Goal: Transaction & Acquisition: Purchase product/service

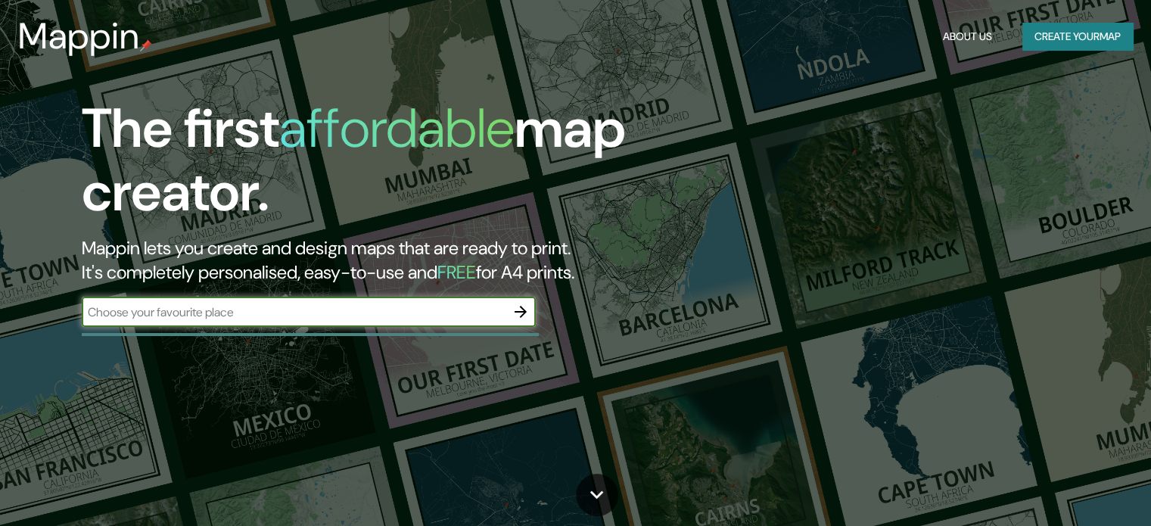
click at [403, 320] on div "​" at bounding box center [309, 312] width 454 height 30
type input "peru ancon"
click at [521, 310] on icon "button" at bounding box center [521, 312] width 18 height 18
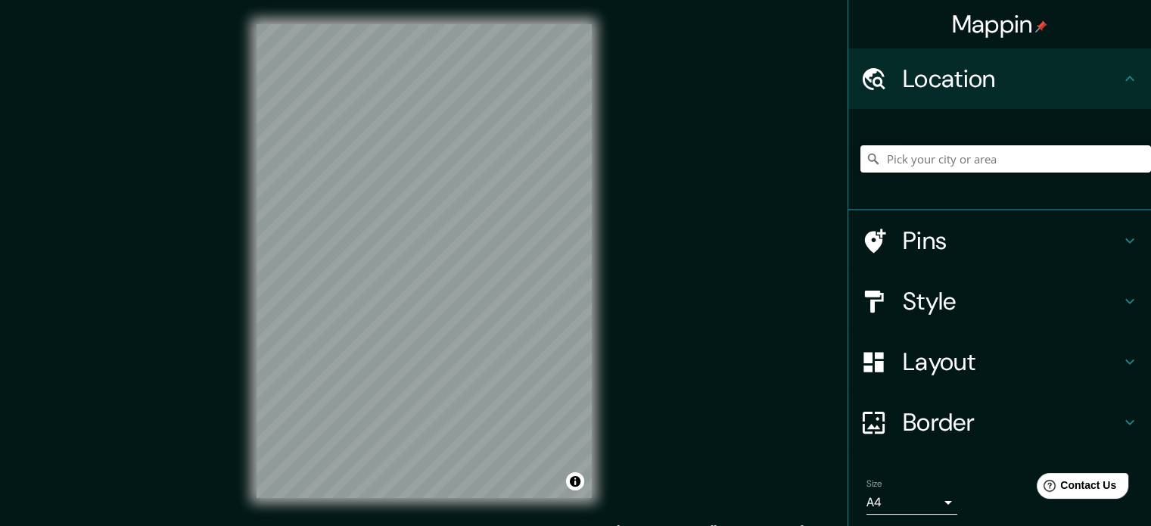
click at [929, 157] on input "Pick your city or area" at bounding box center [1005, 158] width 291 height 27
click at [935, 150] on input "[GEOGRAPHIC_DATA]" at bounding box center [1005, 158] width 291 height 27
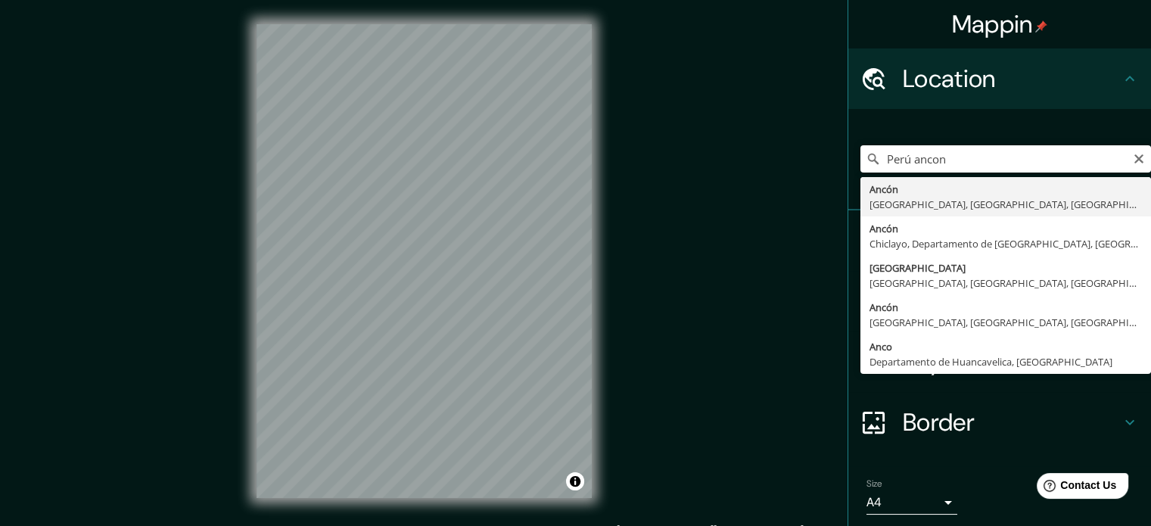
type input "Ancón, [GEOGRAPHIC_DATA], [GEOGRAPHIC_DATA], [GEOGRAPHIC_DATA]"
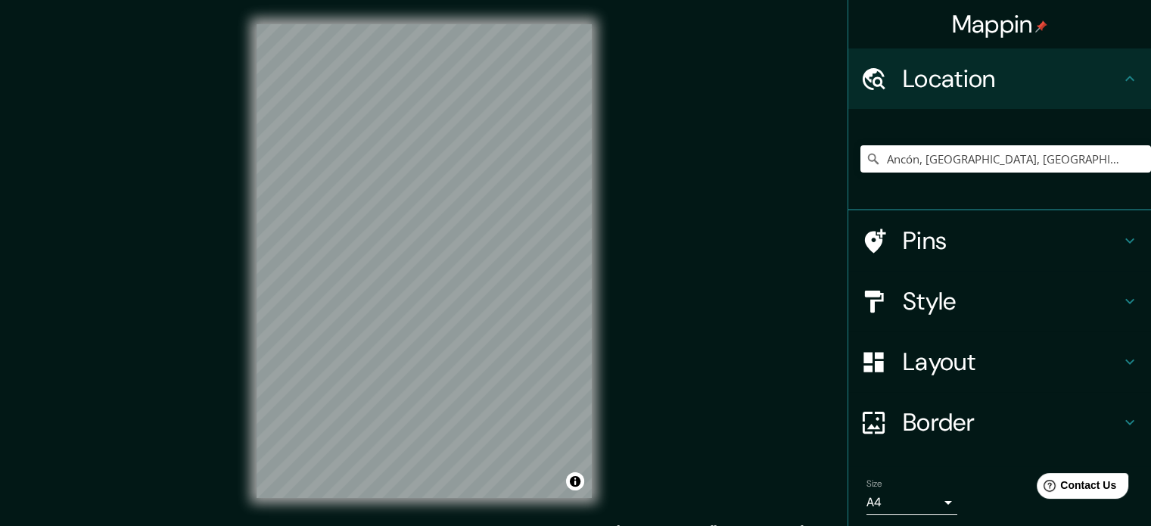
click at [1037, 305] on h4 "Style" at bounding box center [1012, 301] width 218 height 30
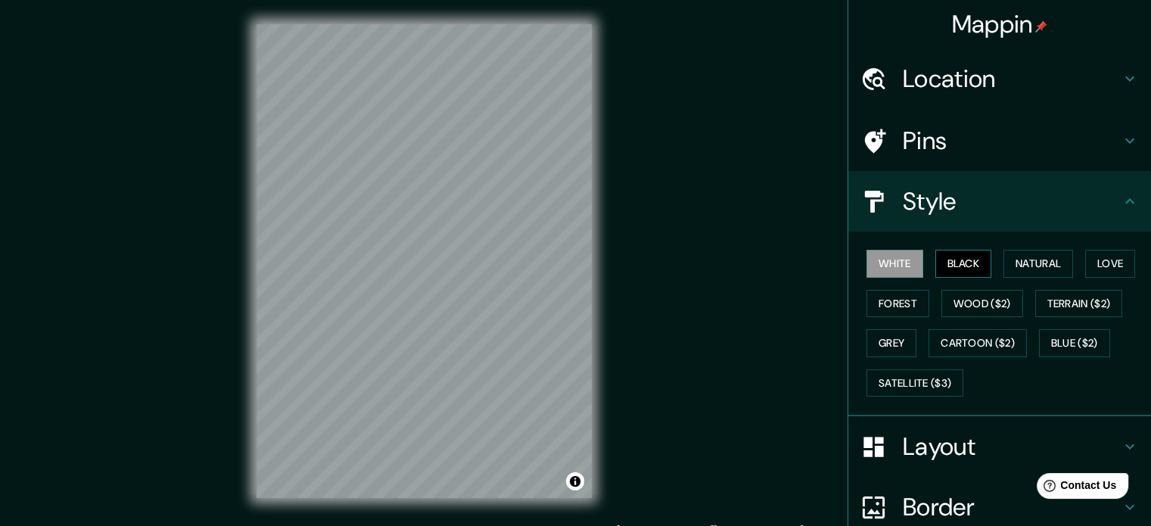
click at [940, 259] on button "Black" at bounding box center [963, 264] width 57 height 28
click at [947, 294] on button "Wood ($2)" at bounding box center [982, 304] width 82 height 28
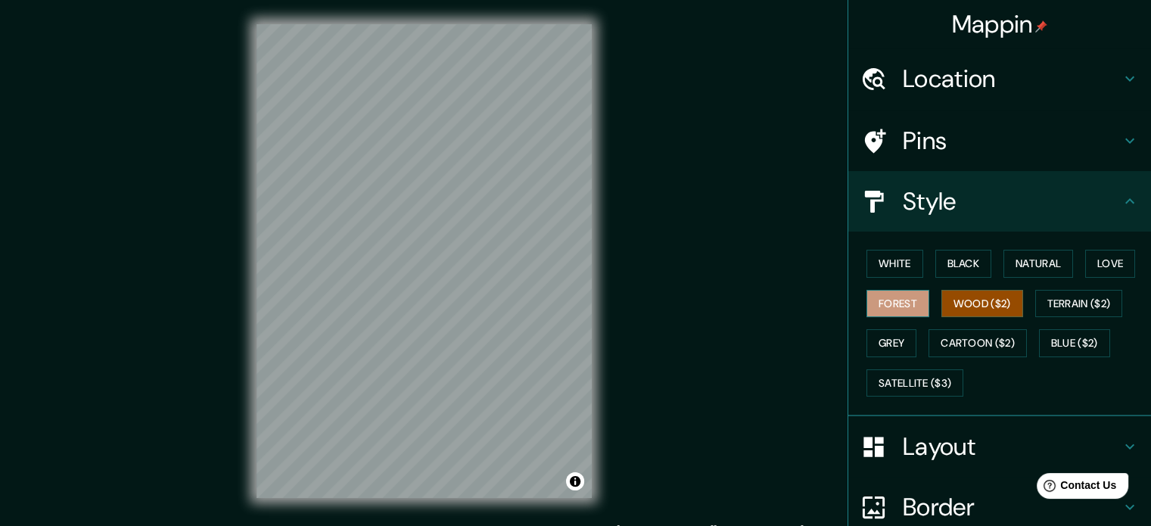
click at [895, 307] on button "Forest" at bounding box center [897, 304] width 63 height 28
click at [884, 334] on button "Grey" at bounding box center [891, 343] width 50 height 28
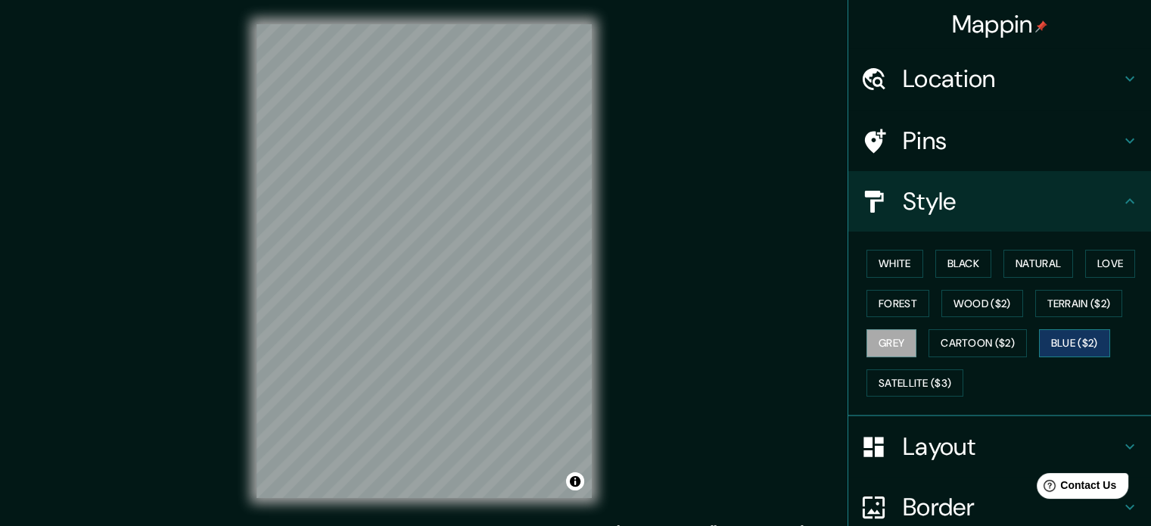
click at [1039, 338] on button "Blue ($2)" at bounding box center [1074, 343] width 71 height 28
click at [1067, 296] on button "Terrain ($2)" at bounding box center [1079, 304] width 88 height 28
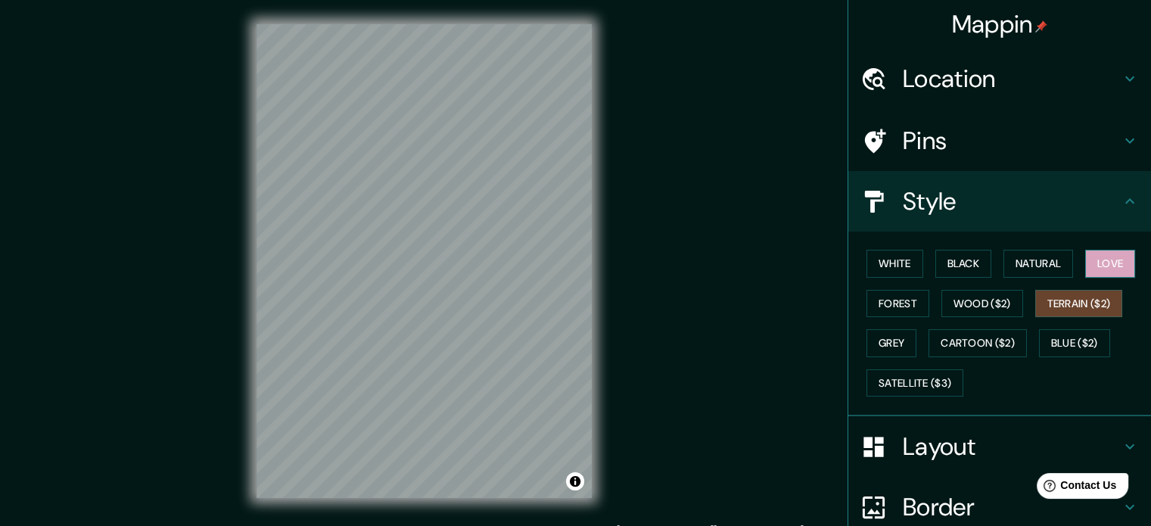
click at [1099, 267] on button "Love" at bounding box center [1110, 264] width 50 height 28
click at [1050, 266] on button "Natural" at bounding box center [1038, 264] width 70 height 28
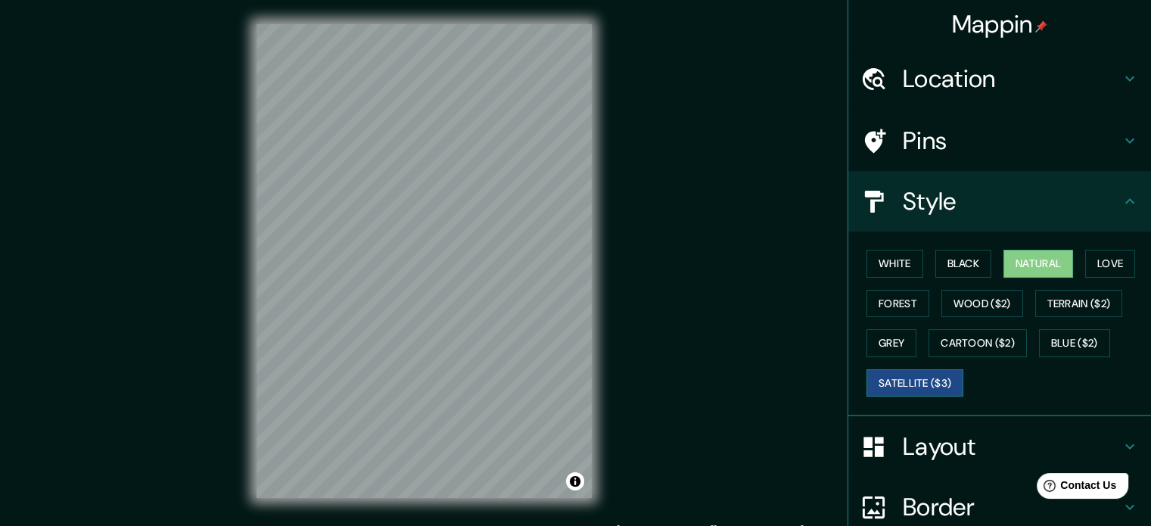
click at [919, 387] on button "Satellite ($3)" at bounding box center [914, 383] width 97 height 28
click at [864, 325] on div "White Black Natural Love Forest Wood ($2) Terrain ($2) Grey Cartoon ($2) Blue (…" at bounding box center [1005, 323] width 291 height 159
click at [866, 339] on button "Grey" at bounding box center [891, 343] width 50 height 28
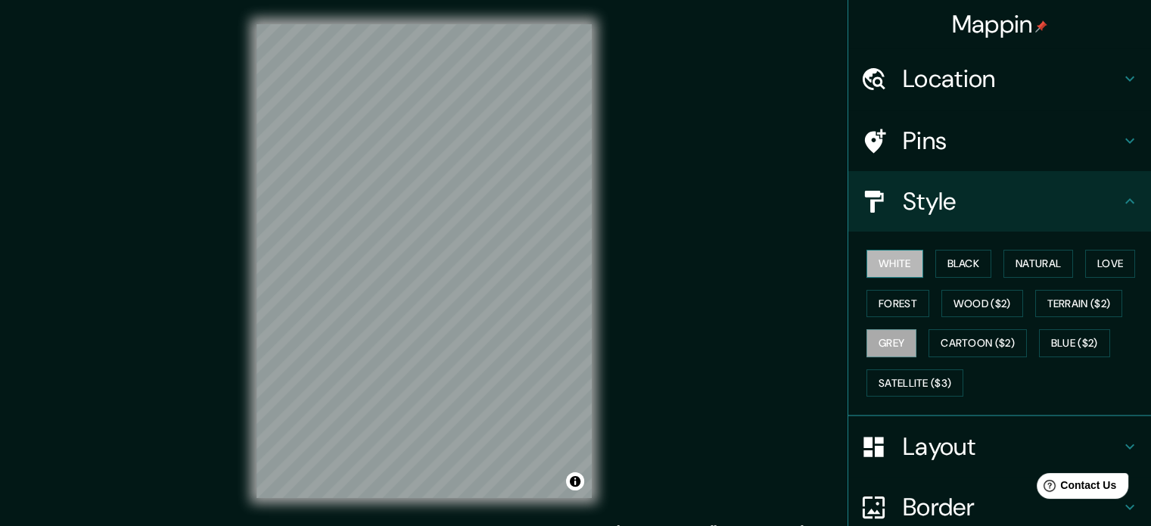
click at [869, 268] on button "White" at bounding box center [894, 264] width 57 height 28
click at [931, 438] on h4 "Layout" at bounding box center [1012, 446] width 218 height 30
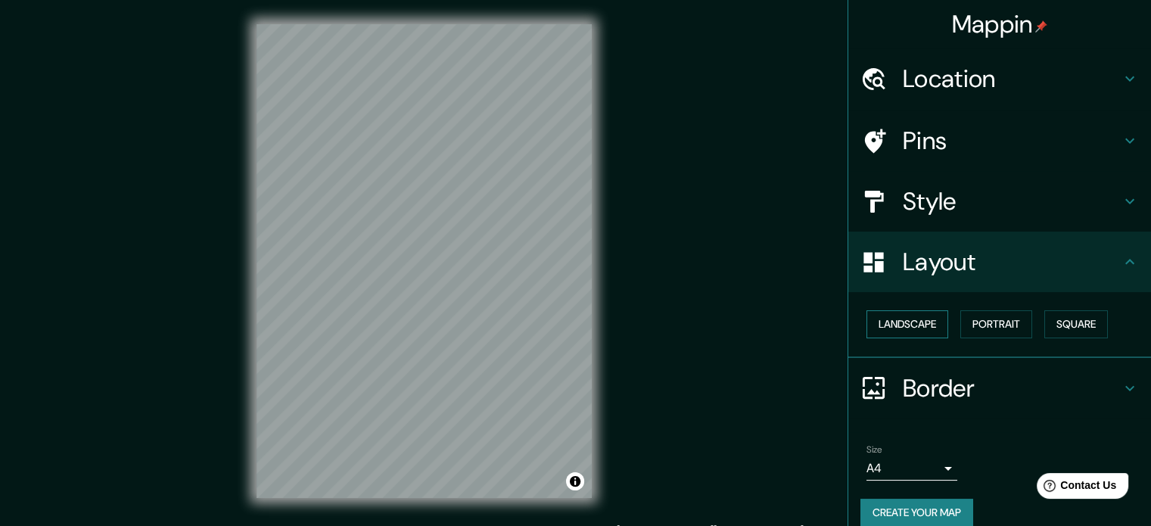
click at [902, 319] on button "Landscape" at bounding box center [907, 324] width 82 height 28
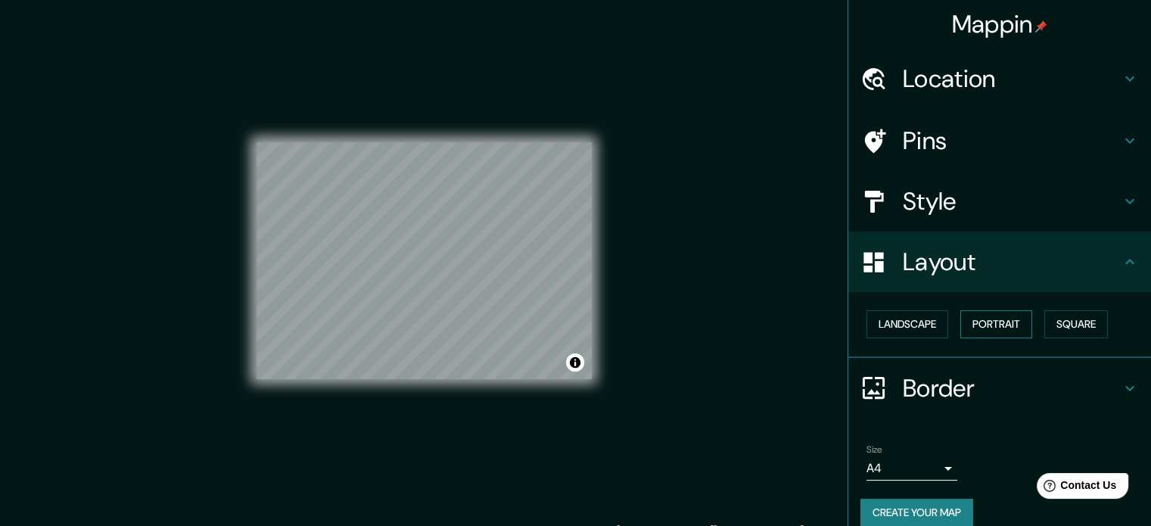
click at [973, 321] on button "Portrait" at bounding box center [996, 324] width 72 height 28
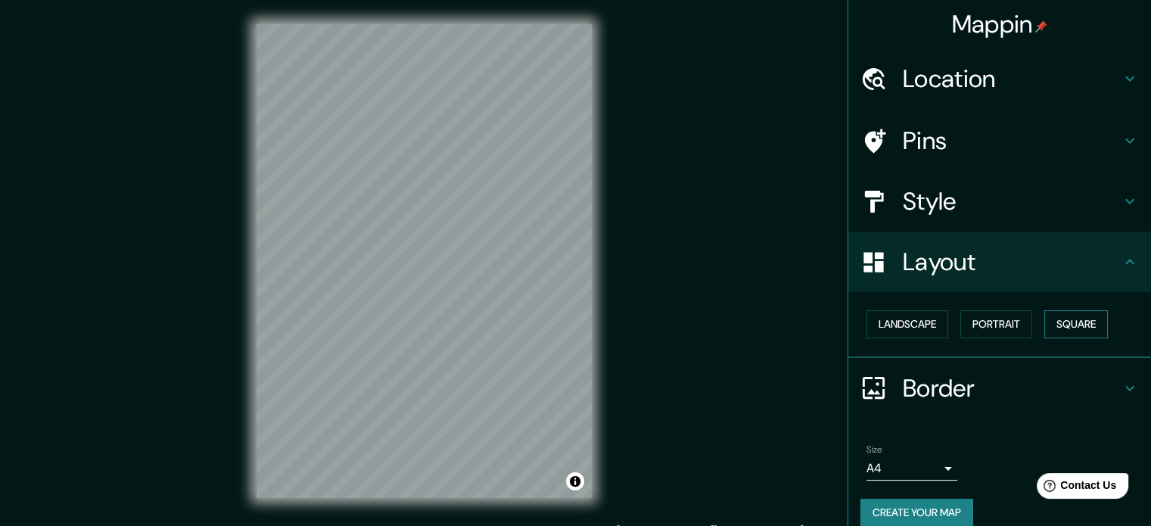
click at [1056, 326] on button "Square" at bounding box center [1076, 324] width 64 height 28
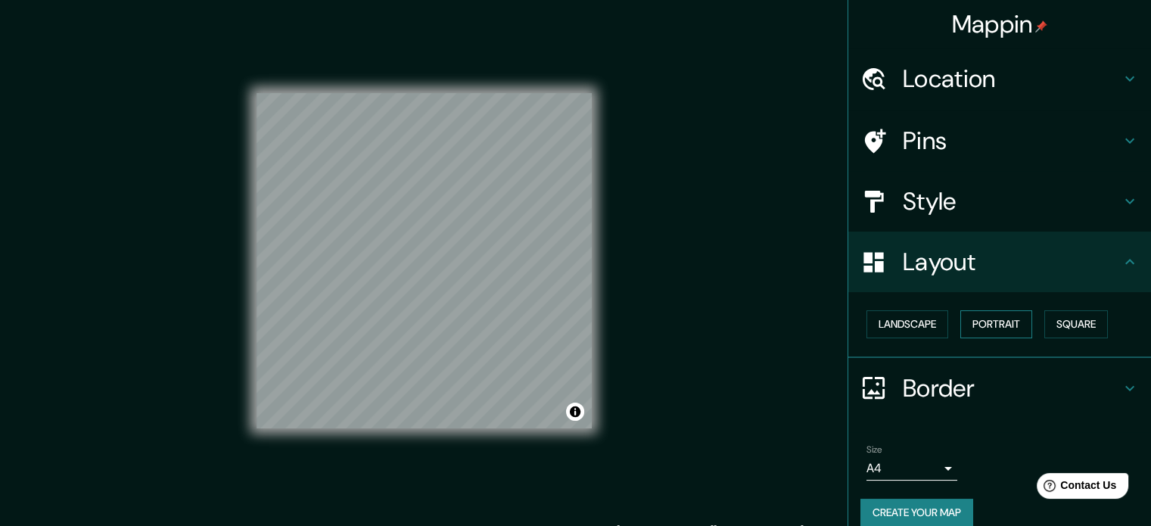
click at [1001, 325] on button "Portrait" at bounding box center [996, 324] width 72 height 28
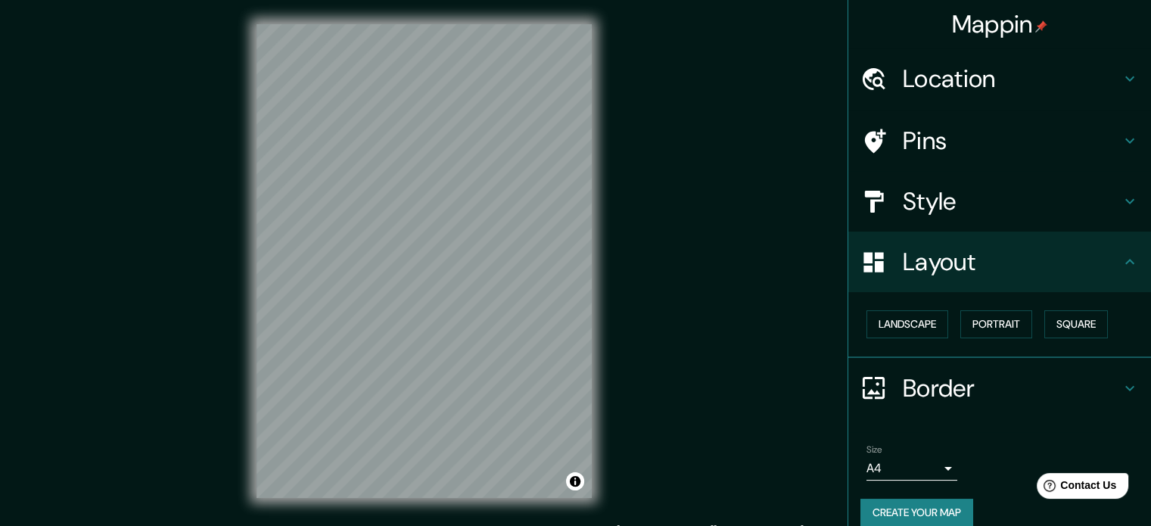
click at [925, 129] on h4 "Pins" at bounding box center [1012, 141] width 218 height 30
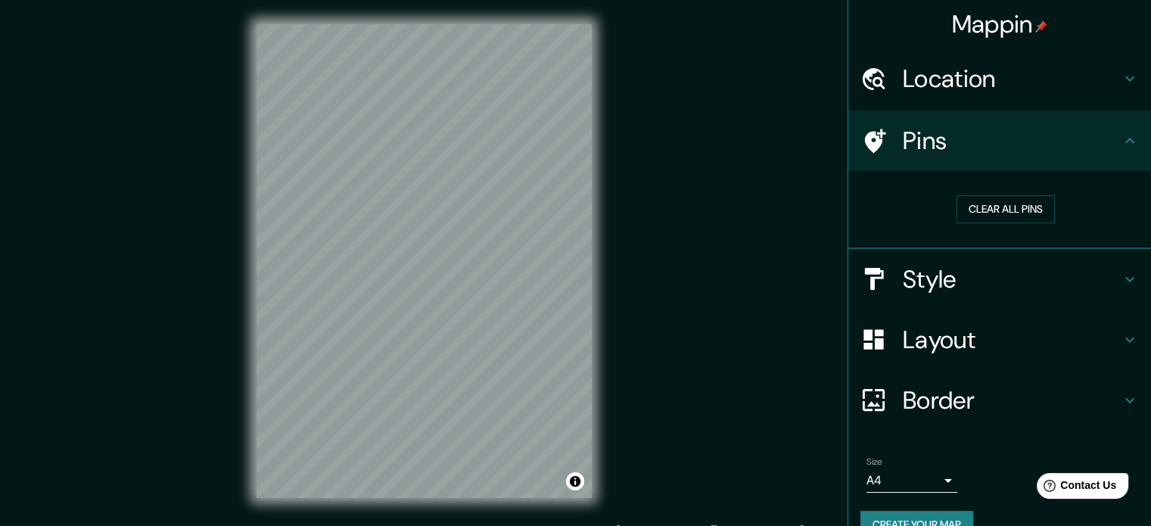
click at [998, 89] on h4 "Location" at bounding box center [1012, 79] width 218 height 30
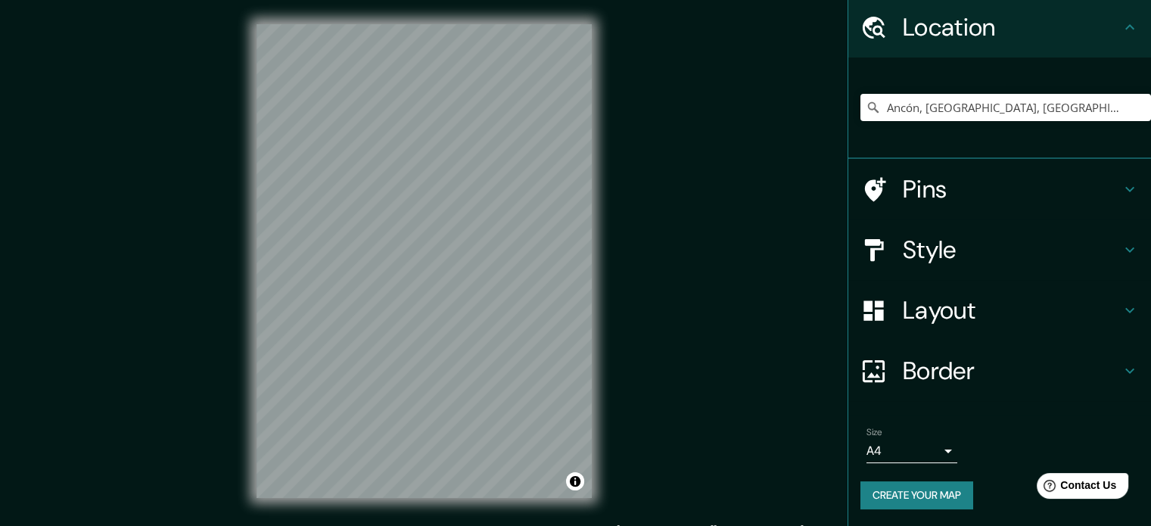
click at [978, 372] on h4 "Border" at bounding box center [1012, 371] width 218 height 30
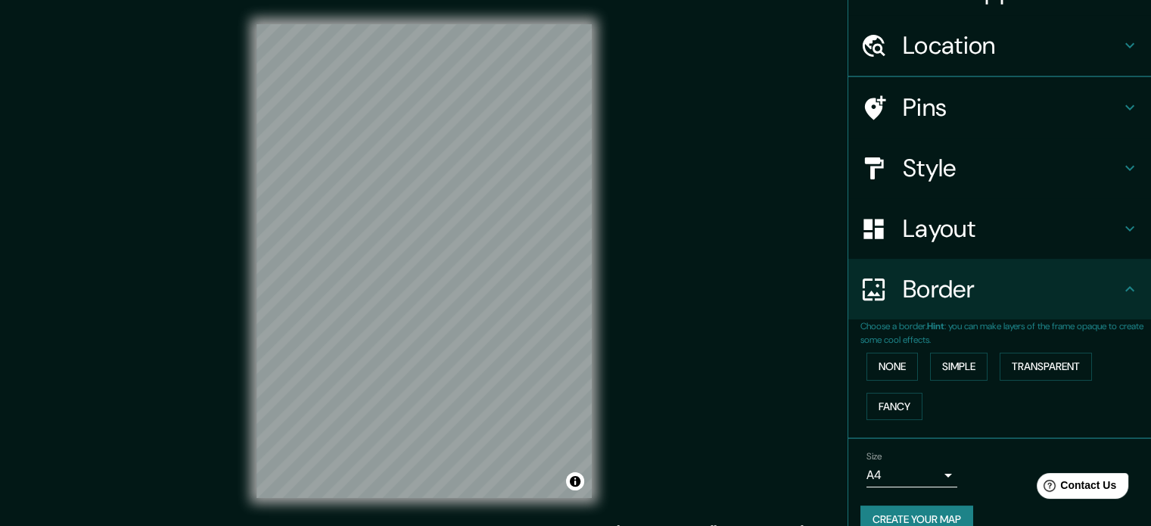
scroll to position [51, 0]
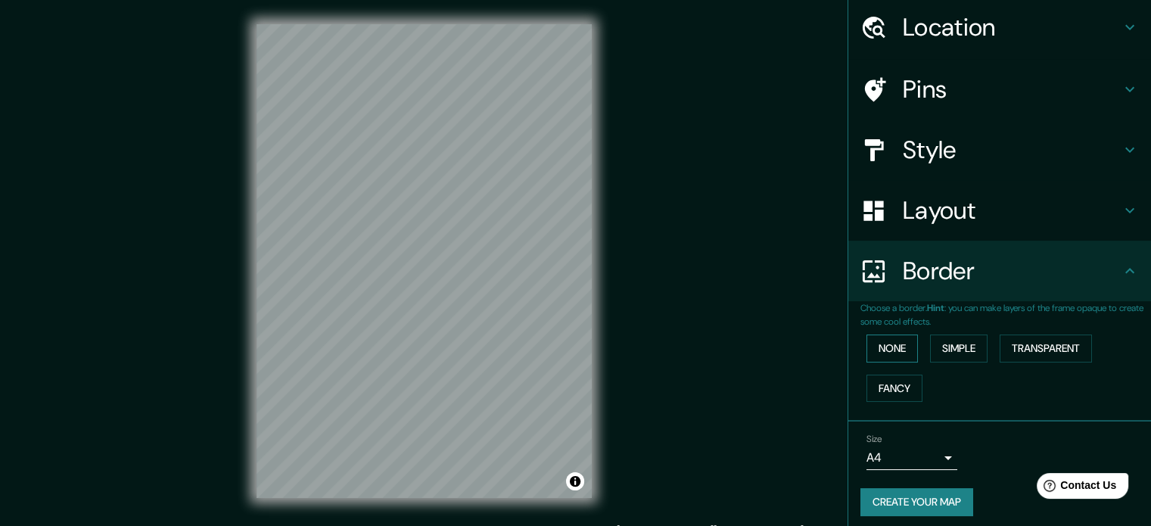
click at [891, 343] on button "None" at bounding box center [891, 348] width 51 height 28
click at [941, 351] on button "Simple" at bounding box center [959, 348] width 58 height 28
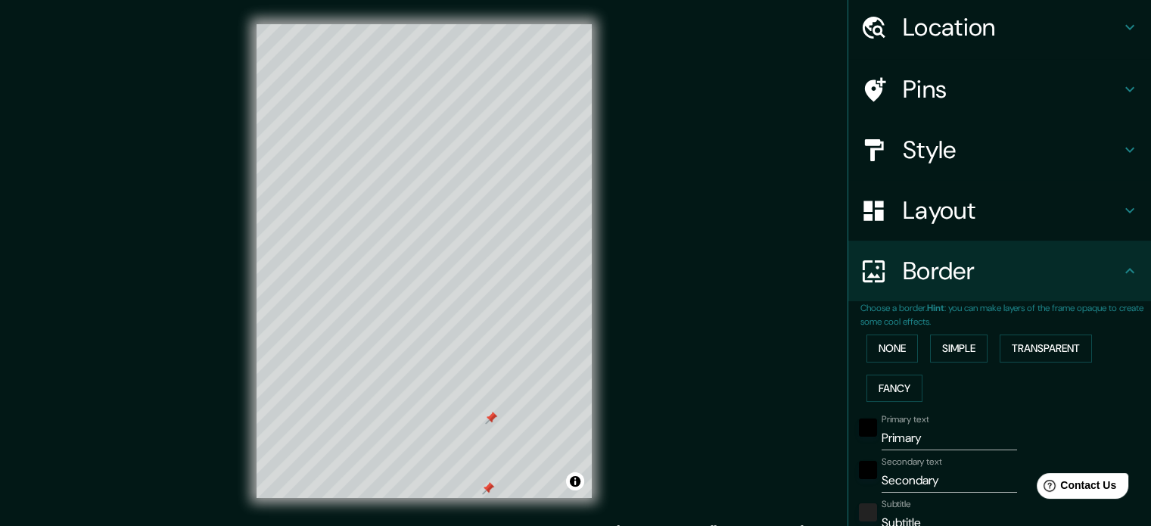
click at [961, 93] on h4 "Pins" at bounding box center [1012, 89] width 218 height 30
type input "177"
type input "35"
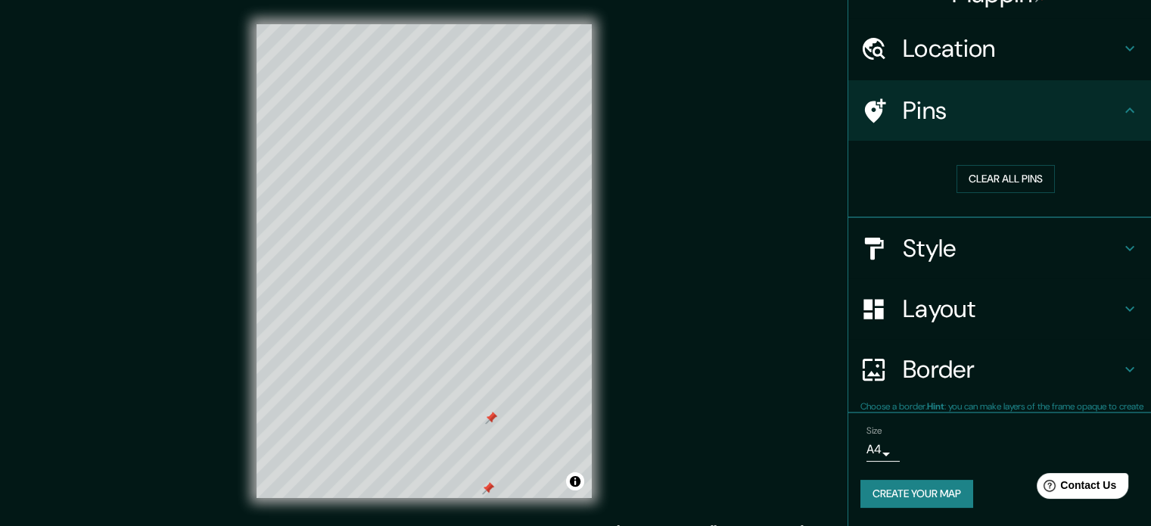
scroll to position [29, 0]
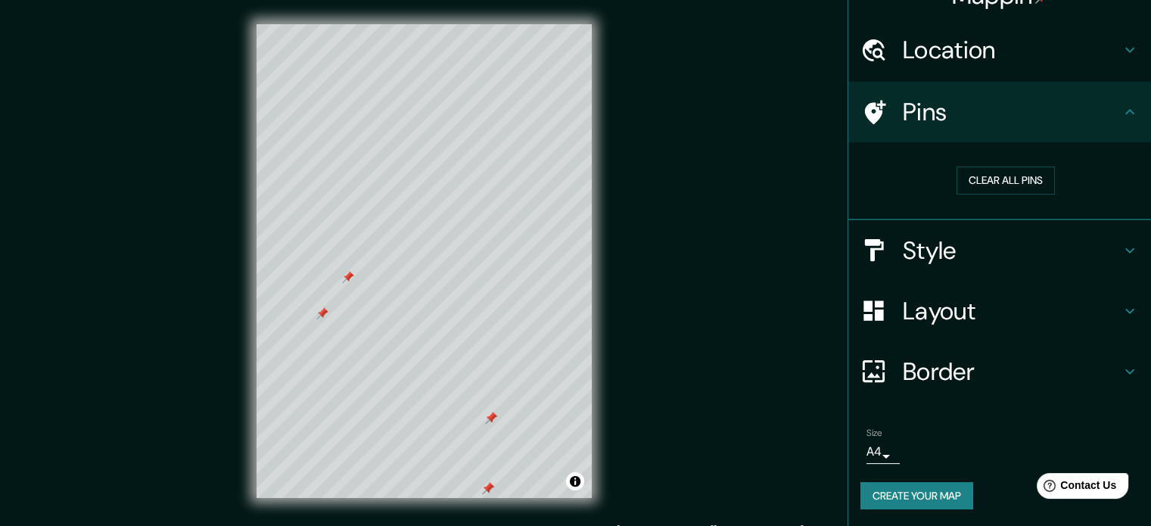
click at [345, 281] on div at bounding box center [348, 277] width 12 height 12
click at [317, 311] on div at bounding box center [322, 313] width 12 height 12
click at [493, 417] on div at bounding box center [495, 418] width 12 height 12
click at [490, 420] on div at bounding box center [491, 418] width 12 height 12
click at [489, 490] on div at bounding box center [488, 488] width 12 height 12
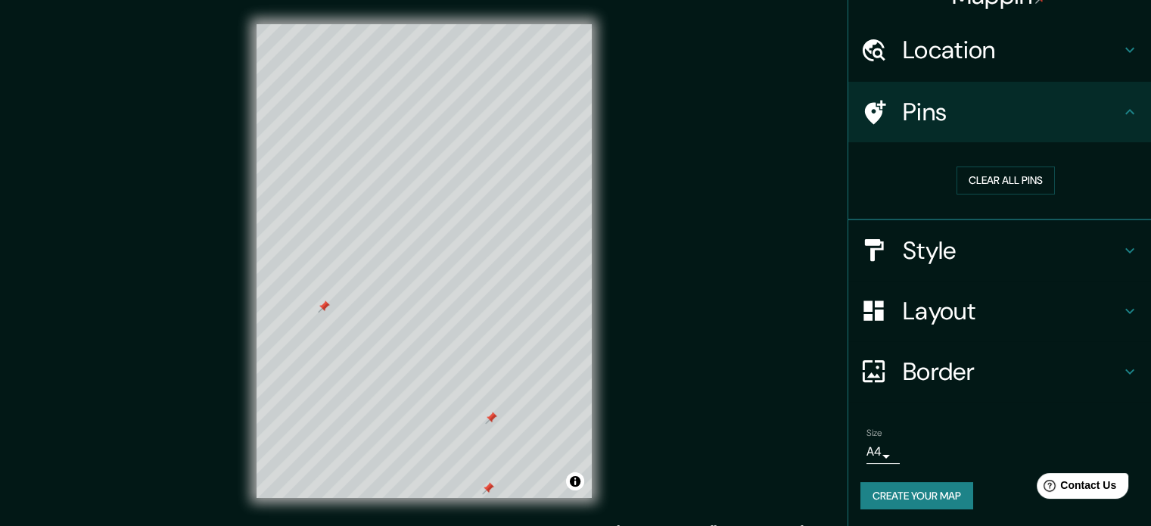
click at [489, 490] on div at bounding box center [488, 488] width 12 height 12
click at [493, 422] on div at bounding box center [491, 418] width 12 height 12
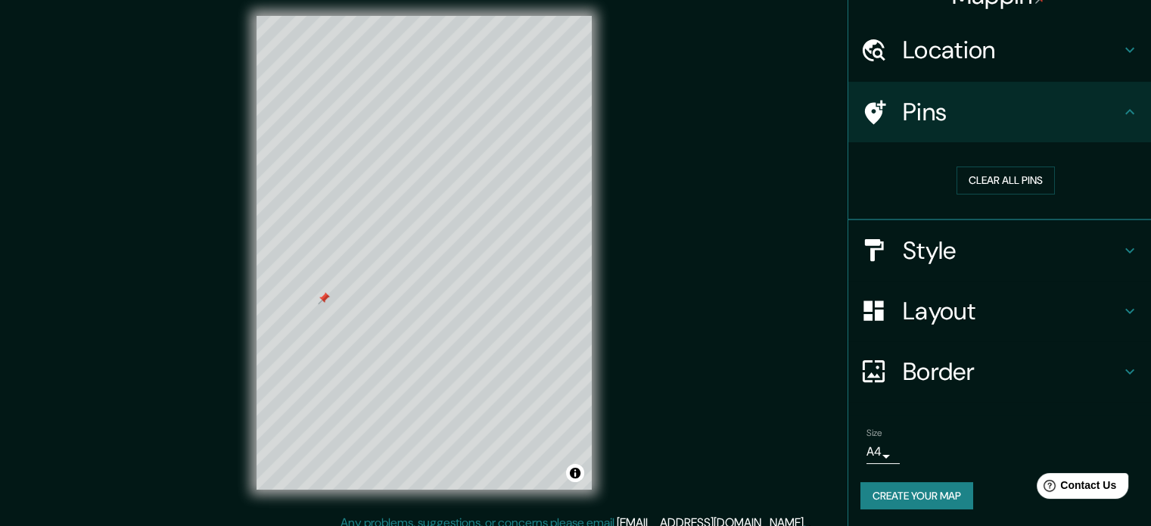
scroll to position [20, 0]
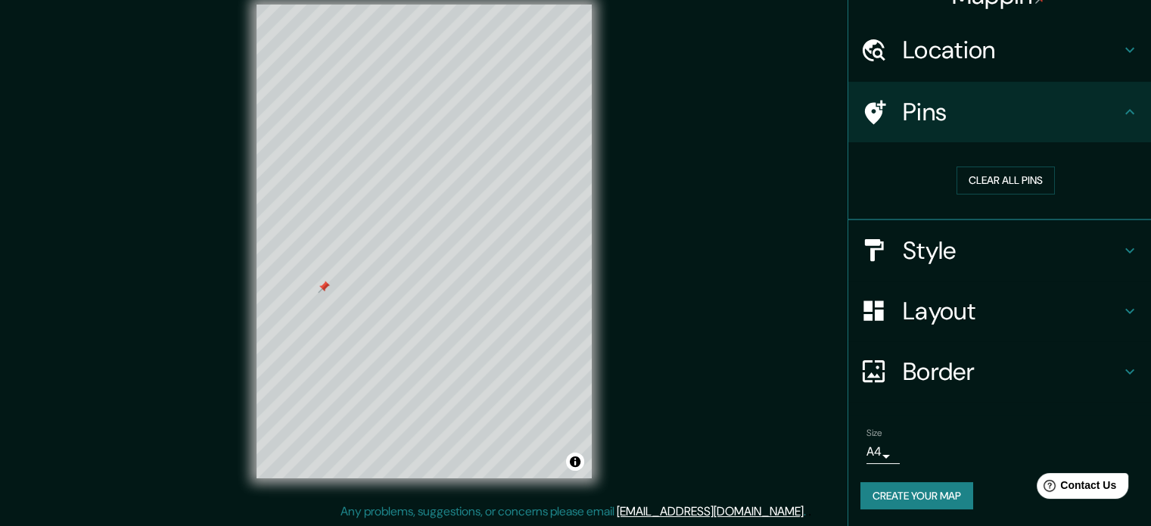
click at [953, 367] on h4 "Border" at bounding box center [1012, 371] width 218 height 30
type input "177"
type input "35"
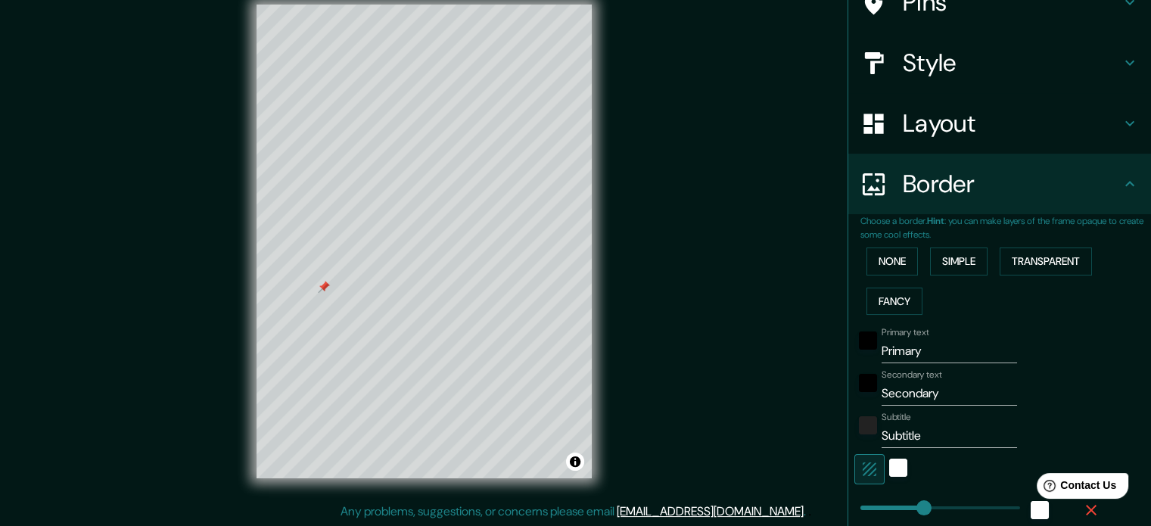
scroll to position [180, 0]
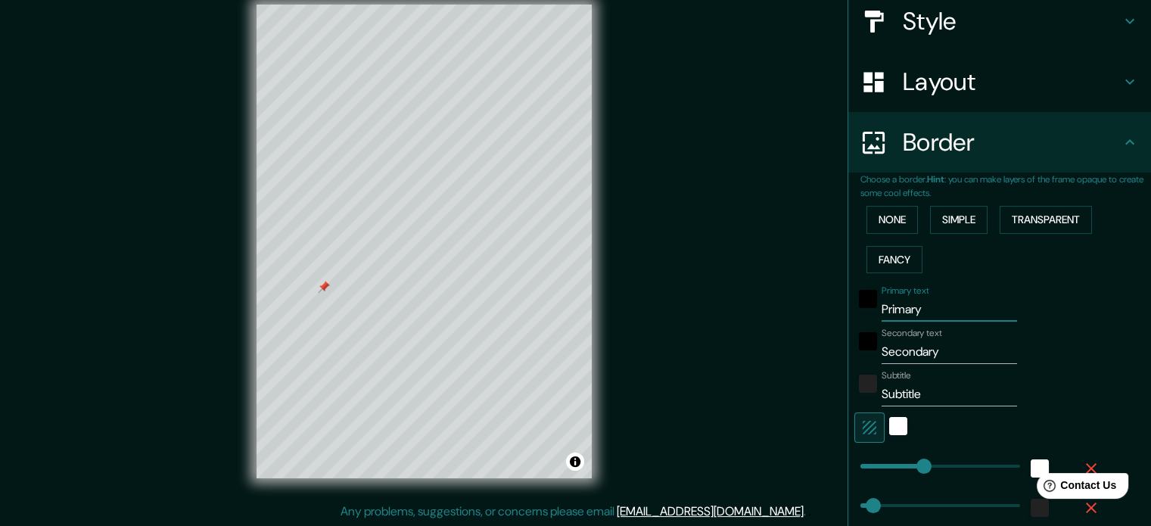
drag, startPoint x: 922, startPoint y: 303, endPoint x: 851, endPoint y: 314, distance: 72.0
click at [854, 314] on div "Primary text Primary" at bounding box center [978, 303] width 248 height 36
type input "177"
type input "35"
type input "a"
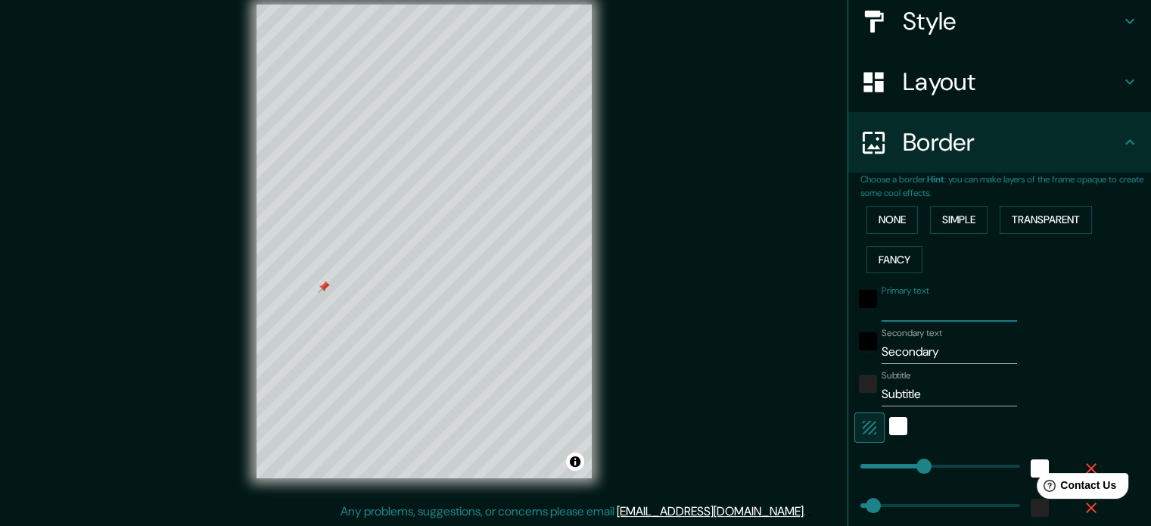
type input "177"
type input "35"
type input "an"
type input "177"
type input "35"
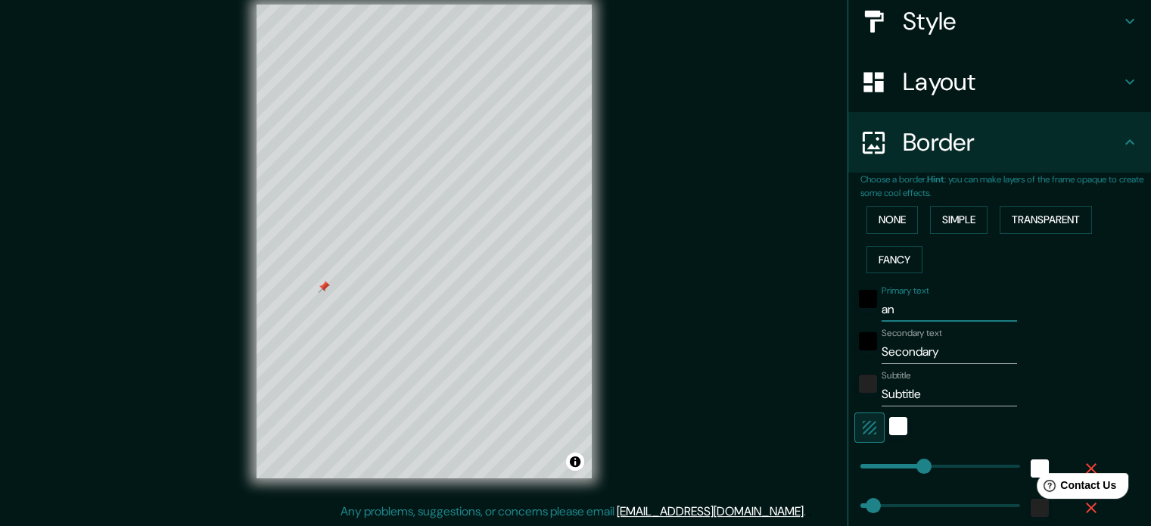
type input "anc"
type input "177"
type input "35"
type input "anco"
type input "177"
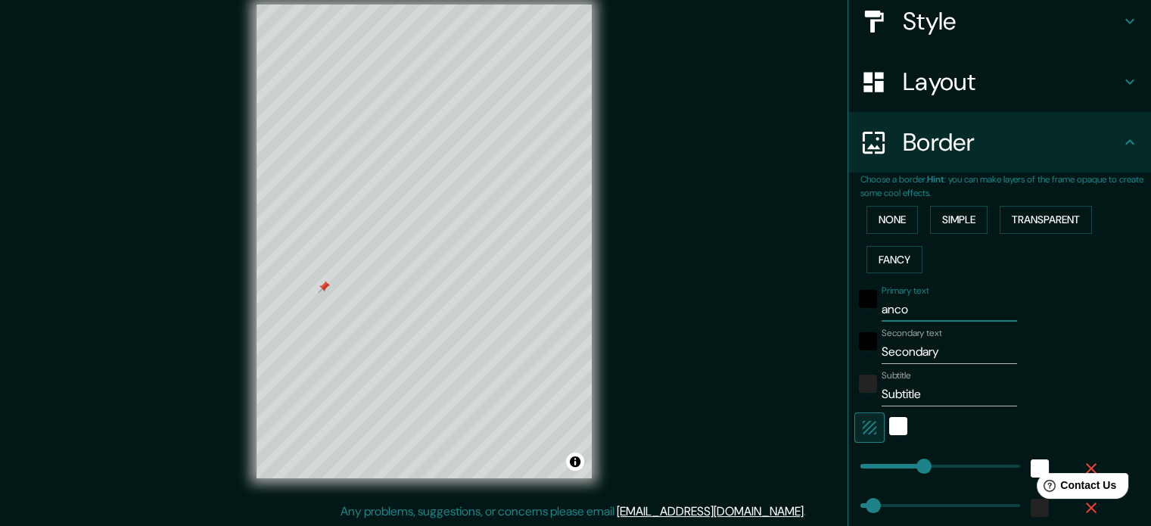
type input "35"
type input "ancon"
type input "177"
type input "35"
type input "ancon"
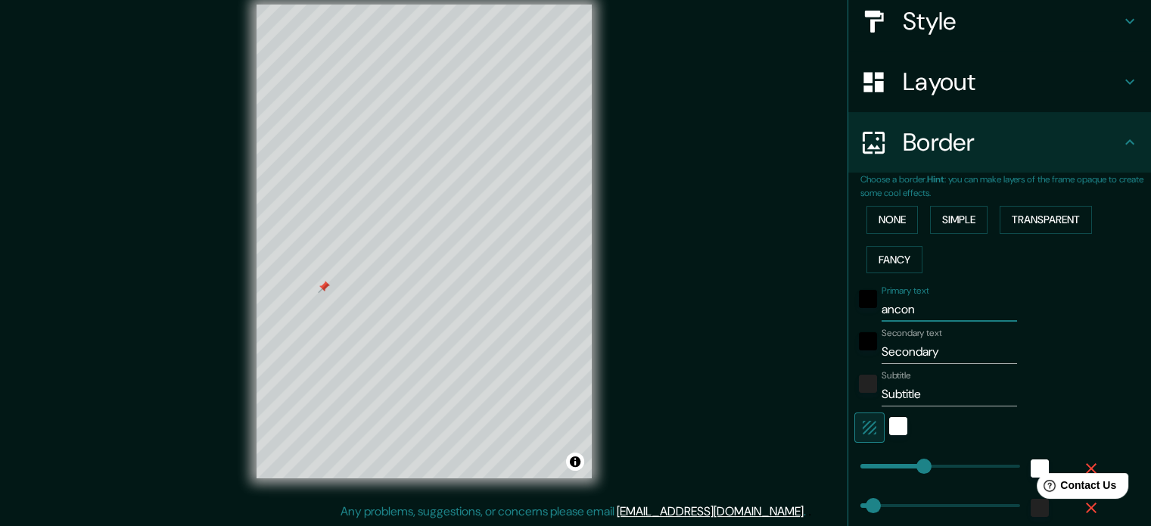
click at [936, 354] on input "Secondary" at bounding box center [949, 352] width 135 height 24
drag, startPoint x: 936, startPoint y: 354, endPoint x: 878, endPoint y: 357, distance: 58.3
click at [882, 357] on input "Secondary" at bounding box center [949, 352] width 135 height 24
type input "S"
type input "177"
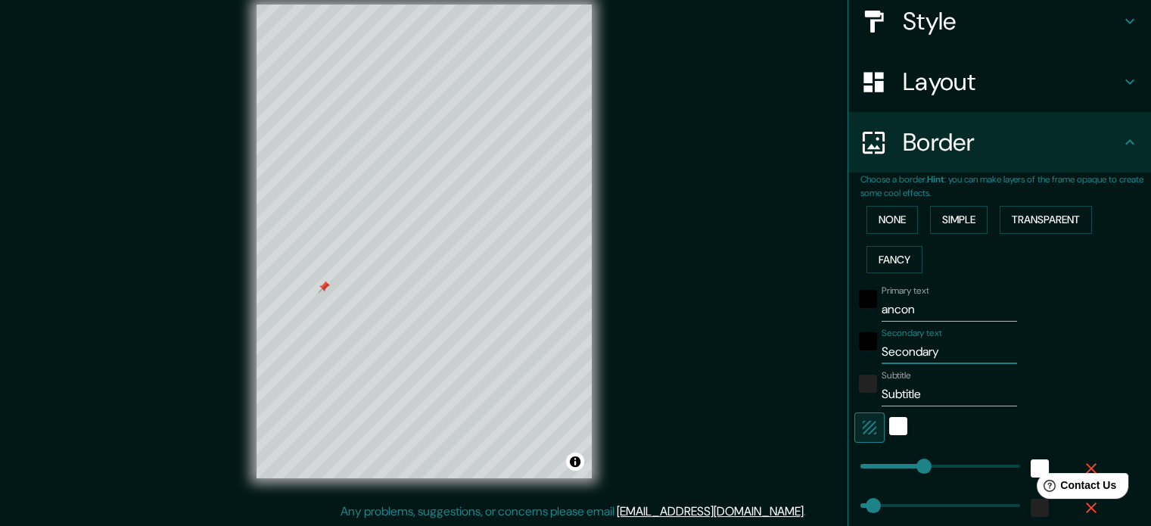
type input "35"
type input "177"
type input "35"
type input "k"
type input "177"
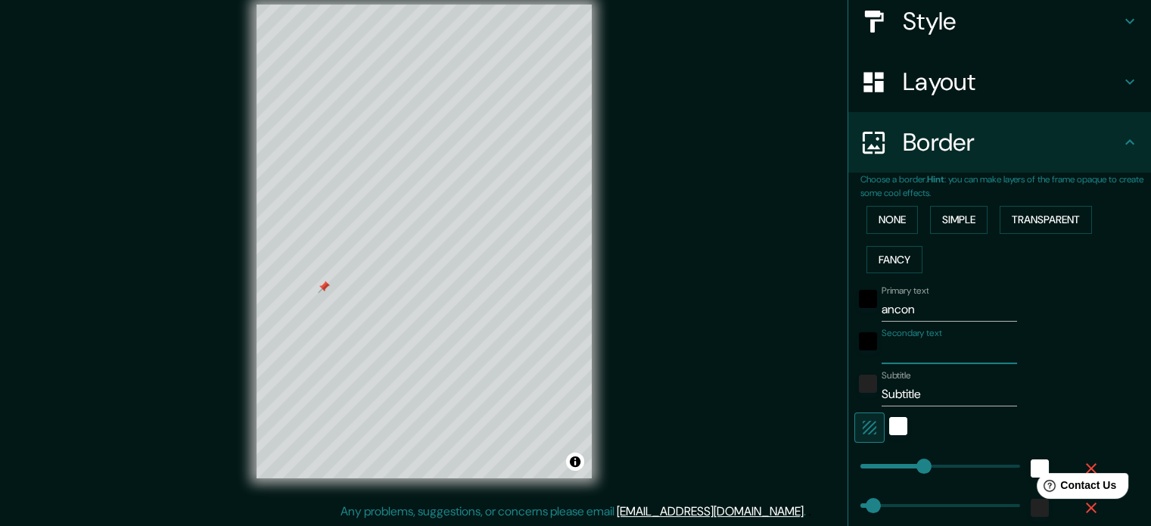
type input "35"
type input "177"
type input "35"
type input "l"
type input "177"
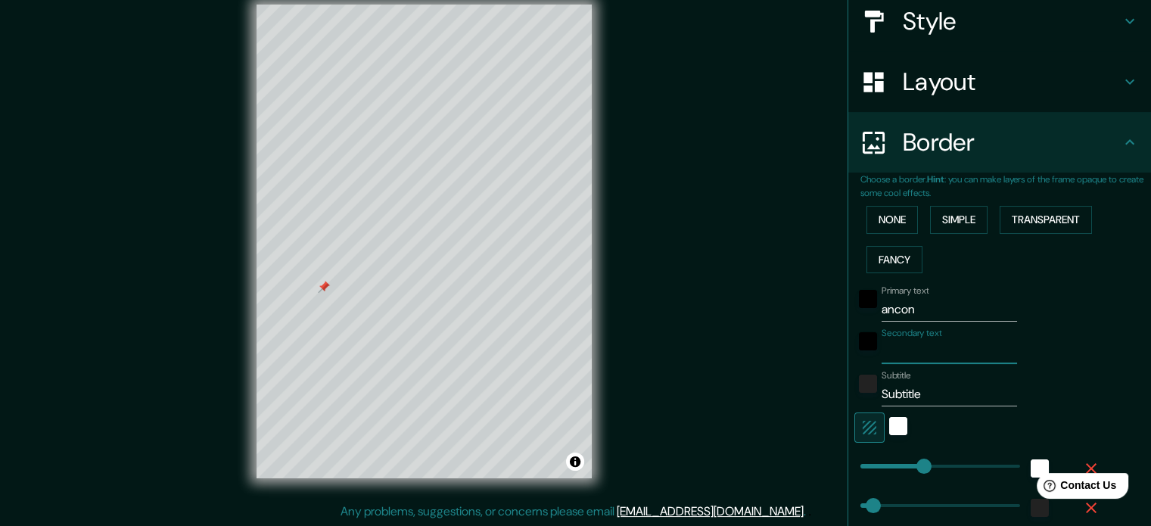
type input "35"
type input "li"
type input "177"
type input "35"
type input "lim"
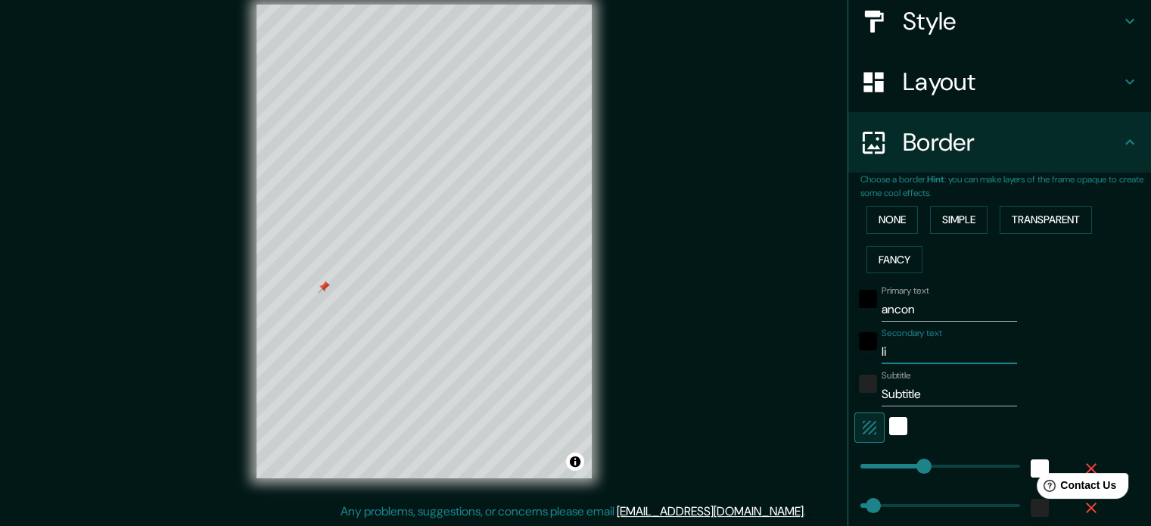
type input "177"
type input "35"
type input "lima"
type input "177"
type input "35"
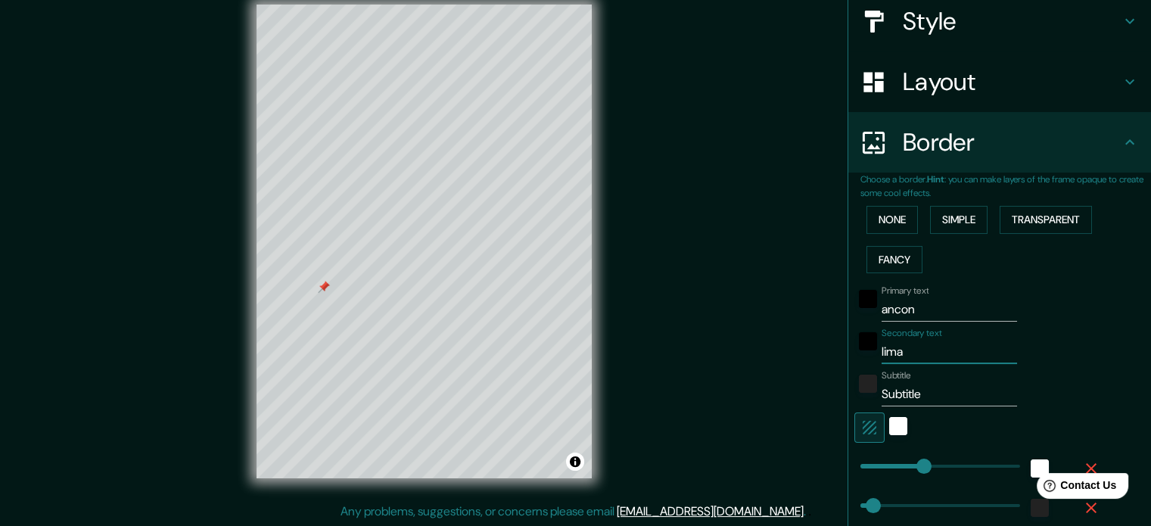
type input "lima"
click at [920, 393] on input "Subtitle" at bounding box center [949, 394] width 135 height 24
type input "Subtitl"
type input "177"
type input "35"
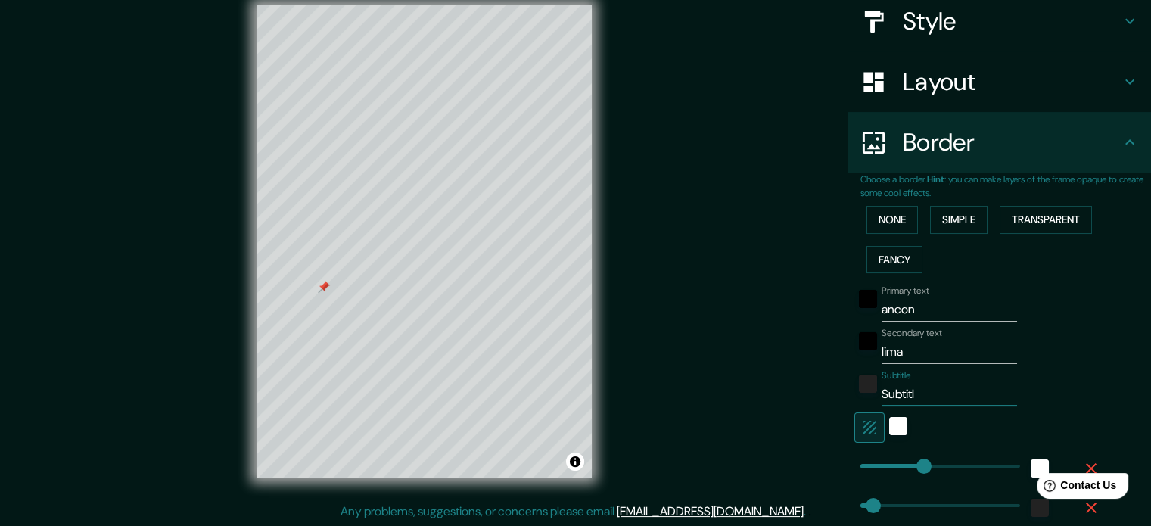
type input "Subtit"
type input "177"
type input "35"
type input "Subti"
type input "177"
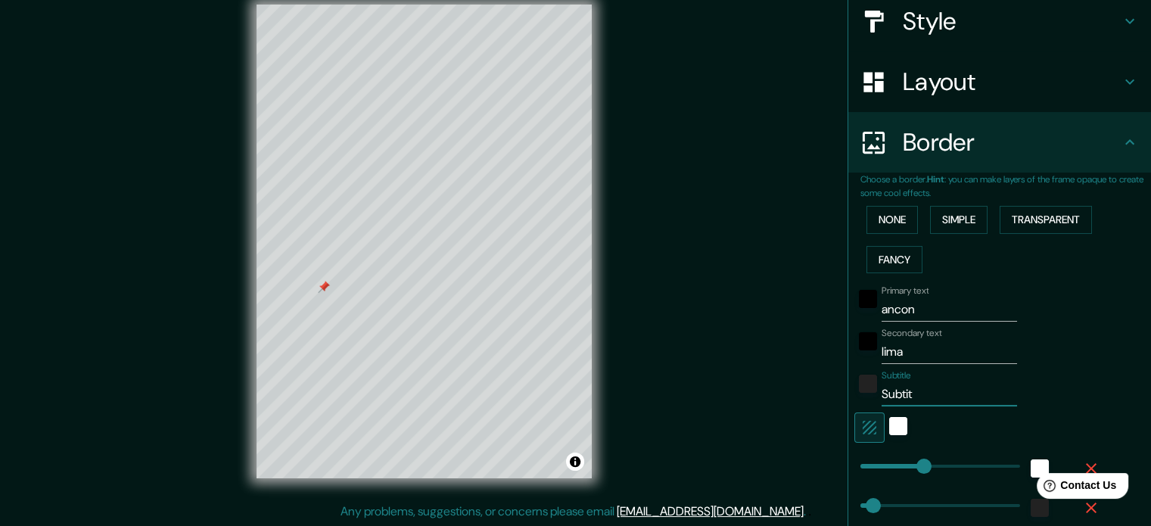
type input "35"
type input "Subt"
type input "177"
type input "35"
type input "Sub"
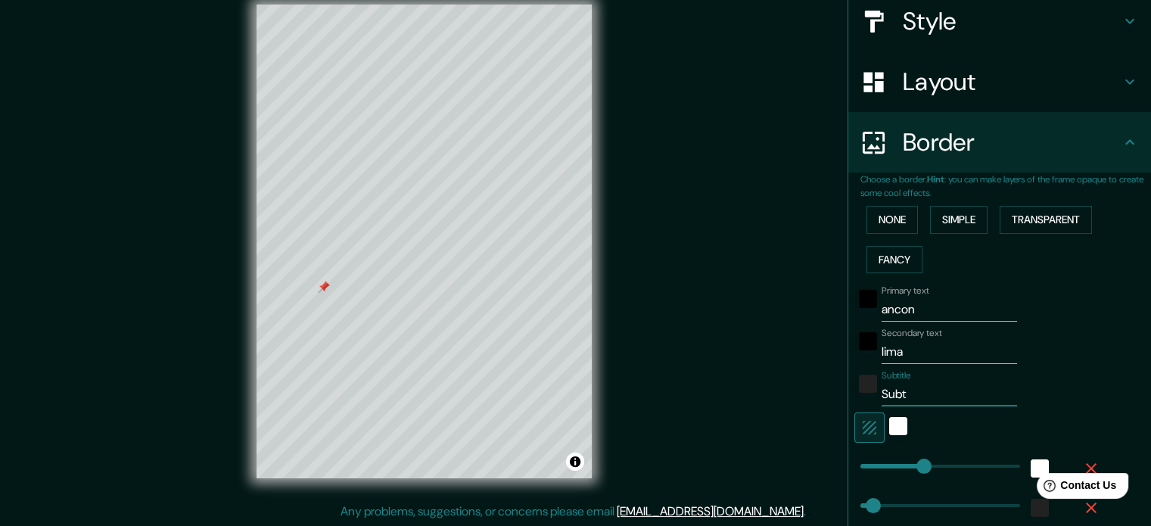
type input "177"
type input "35"
type input "Su"
type input "177"
type input "35"
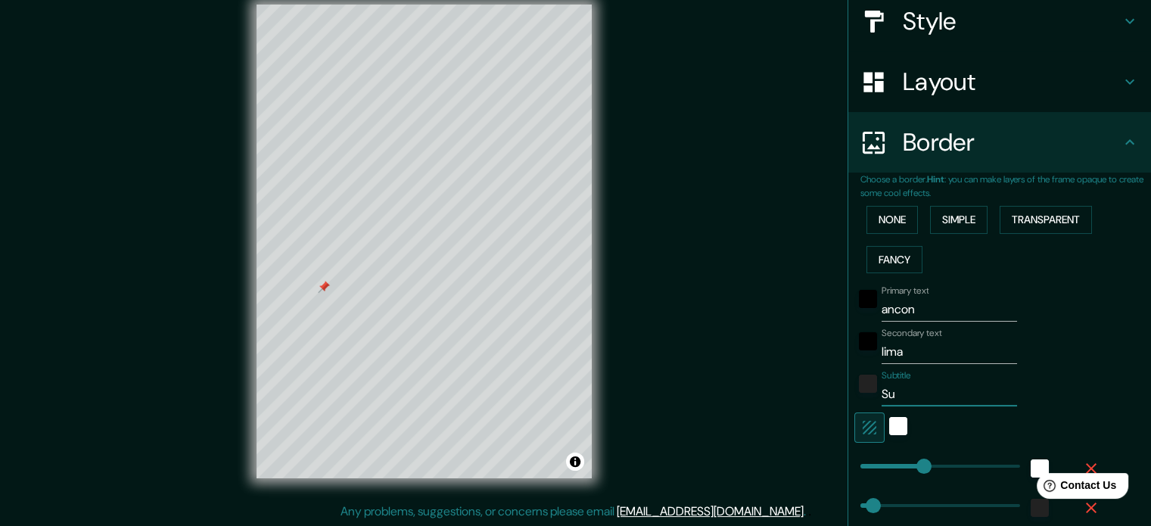
type input "S"
type input "177"
type input "35"
type input "177"
type input "35"
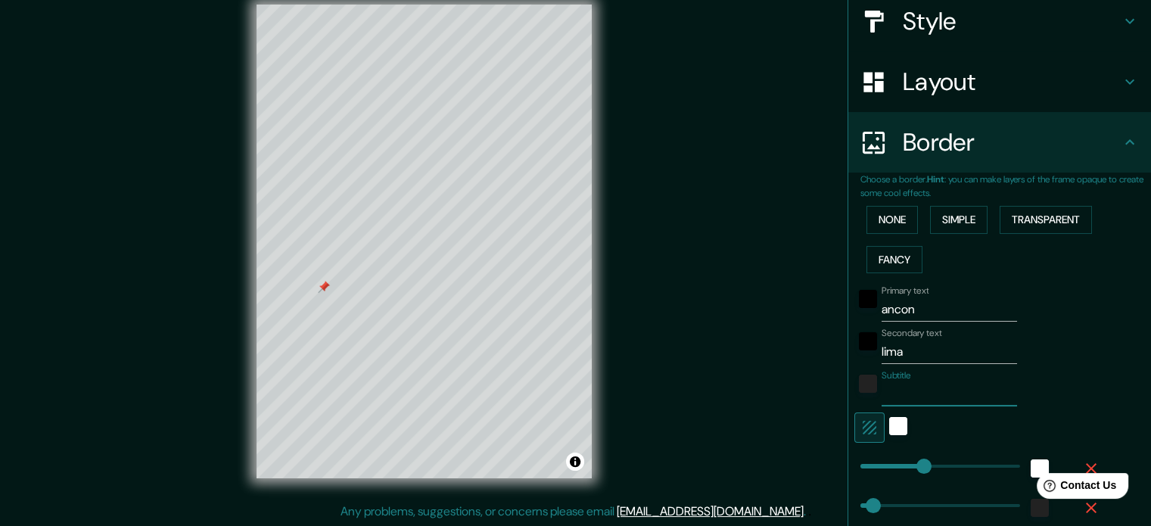
click at [1041, 375] on div "Subtitle" at bounding box center [978, 388] width 248 height 36
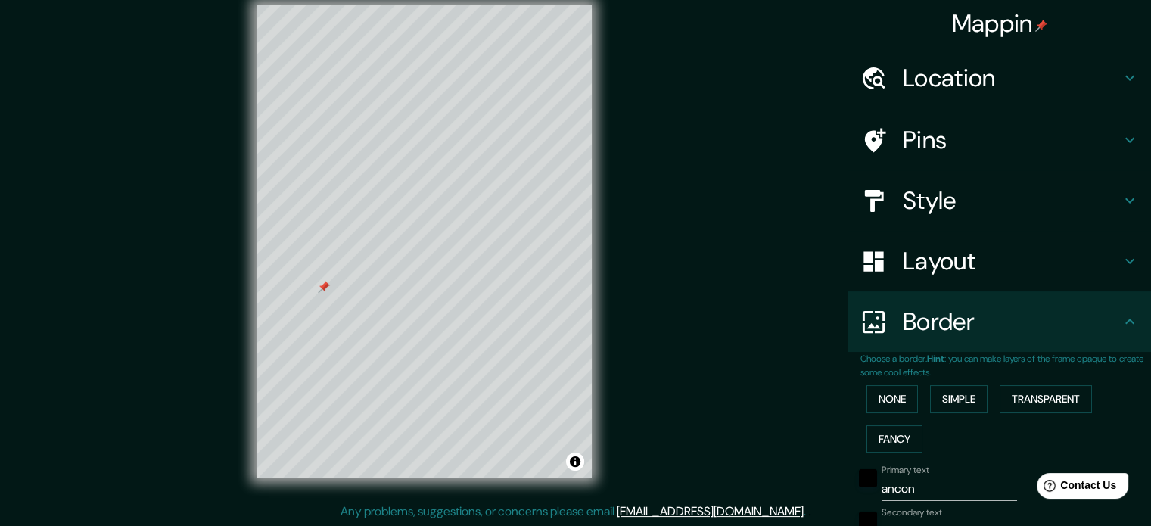
scroll to position [0, 0]
click at [931, 129] on h4 "Pins" at bounding box center [1012, 141] width 218 height 30
type input "177"
type input "35"
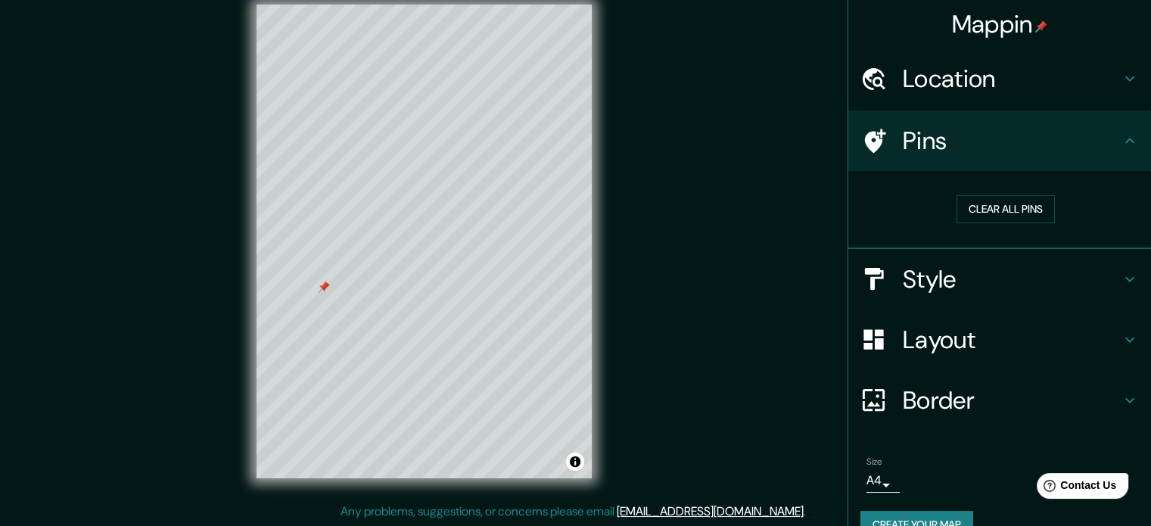
click at [325, 288] on div at bounding box center [324, 287] width 12 height 12
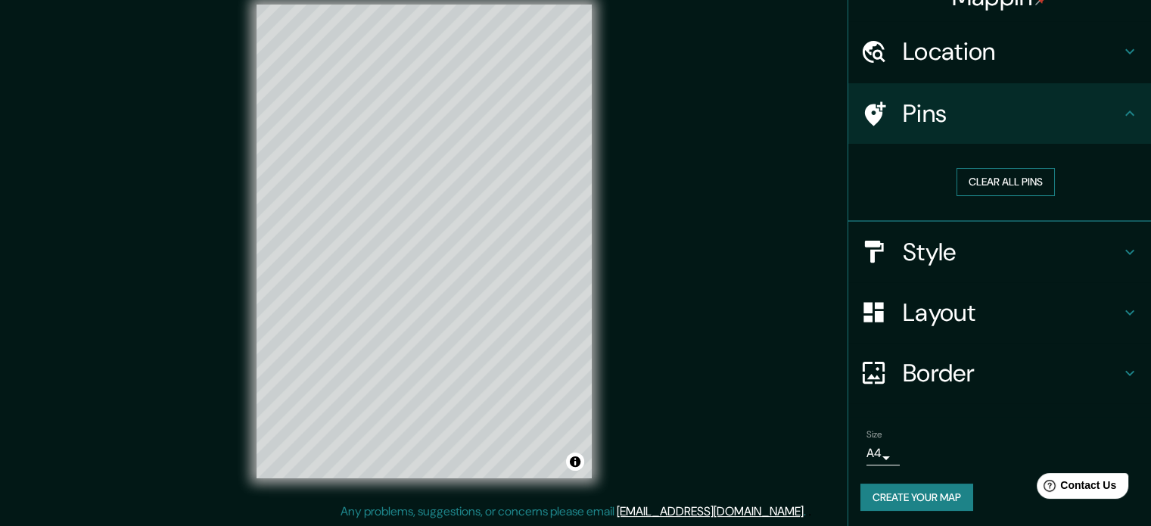
scroll to position [29, 0]
click at [1002, 377] on h4 "Border" at bounding box center [1012, 371] width 218 height 30
type input "177"
type input "35"
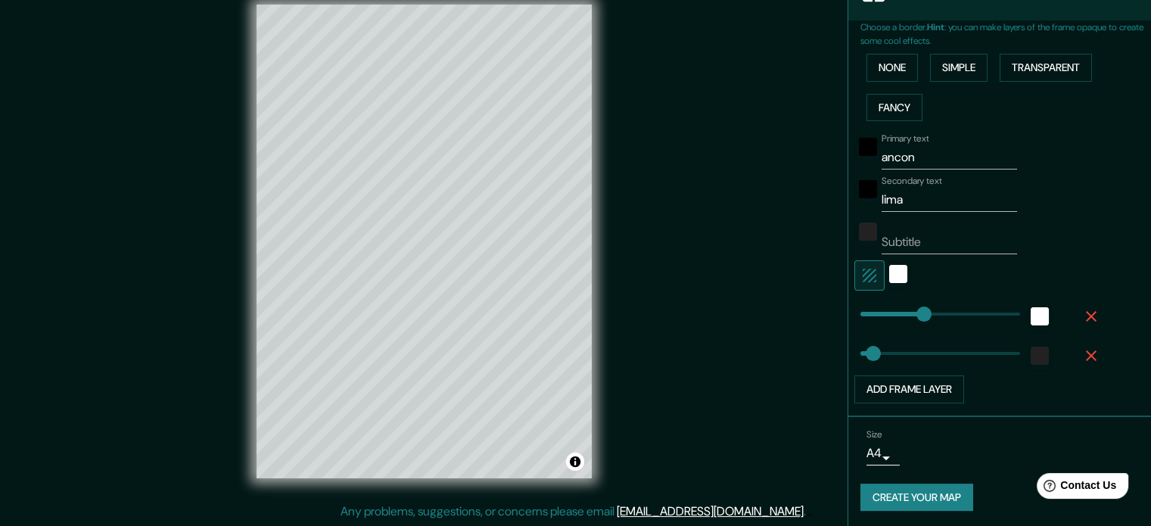
scroll to position [333, 0]
type input "205"
drag, startPoint x: 914, startPoint y: 306, endPoint x: 922, endPoint y: 306, distance: 8.4
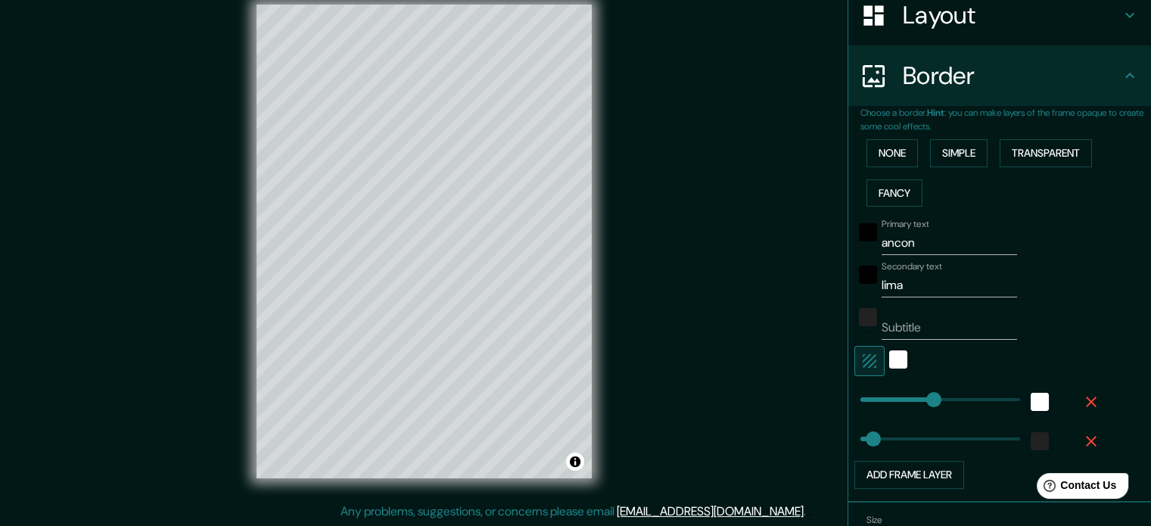
scroll to position [0, 0]
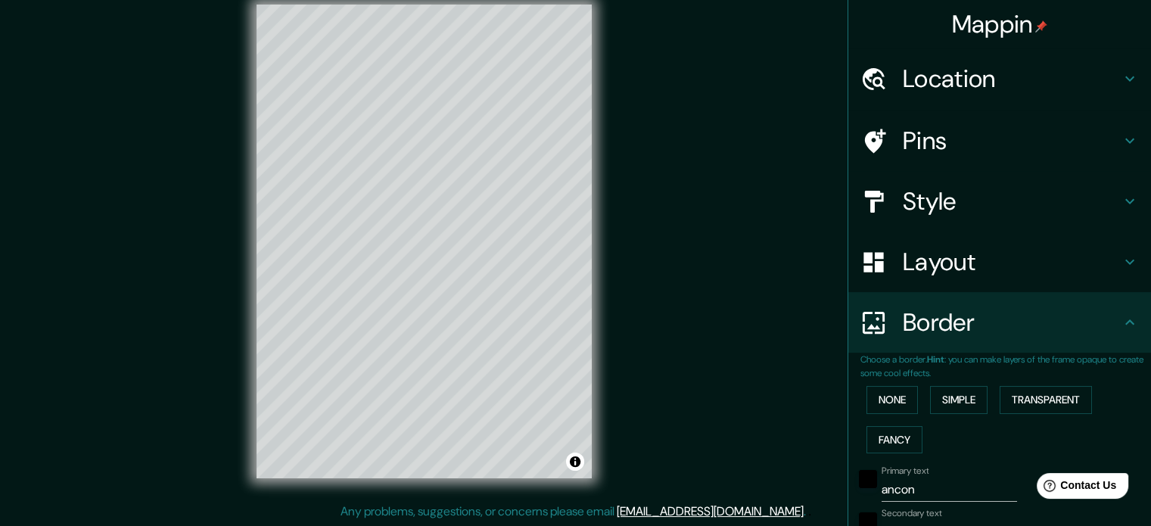
click at [964, 197] on h4 "Style" at bounding box center [1012, 201] width 218 height 30
type input "35"
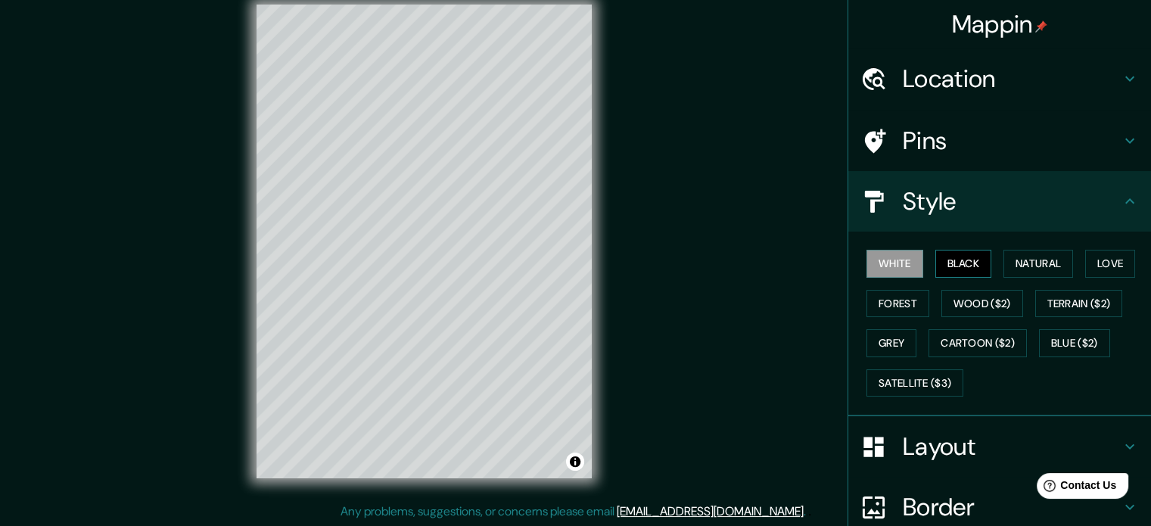
click at [938, 263] on button "Black" at bounding box center [963, 264] width 57 height 28
click at [1020, 255] on button "Natural" at bounding box center [1038, 264] width 70 height 28
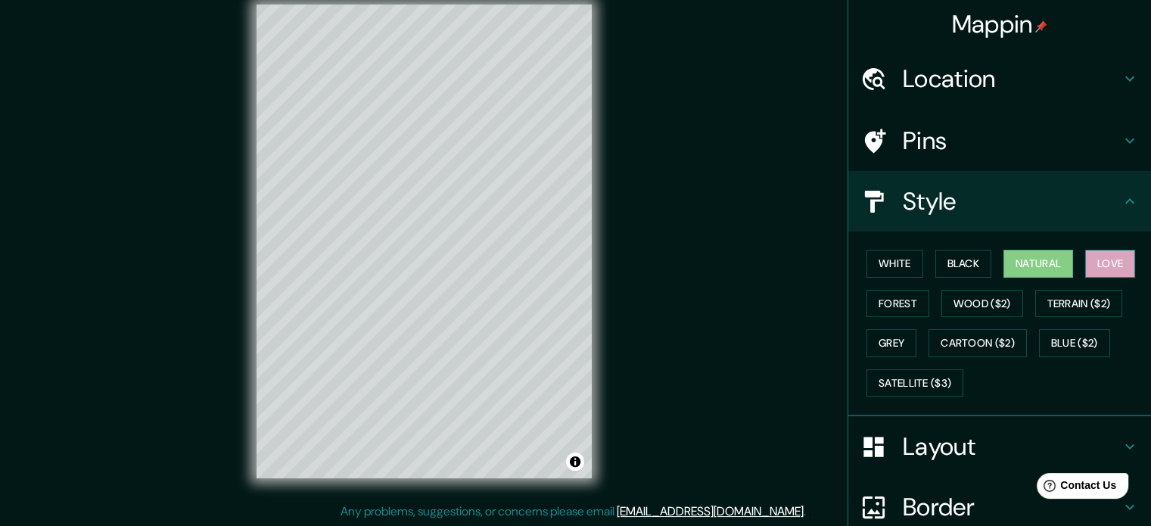
click at [1088, 268] on button "Love" at bounding box center [1110, 264] width 50 height 28
click at [1035, 272] on button "Natural" at bounding box center [1038, 264] width 70 height 28
click at [874, 302] on button "Forest" at bounding box center [897, 304] width 63 height 28
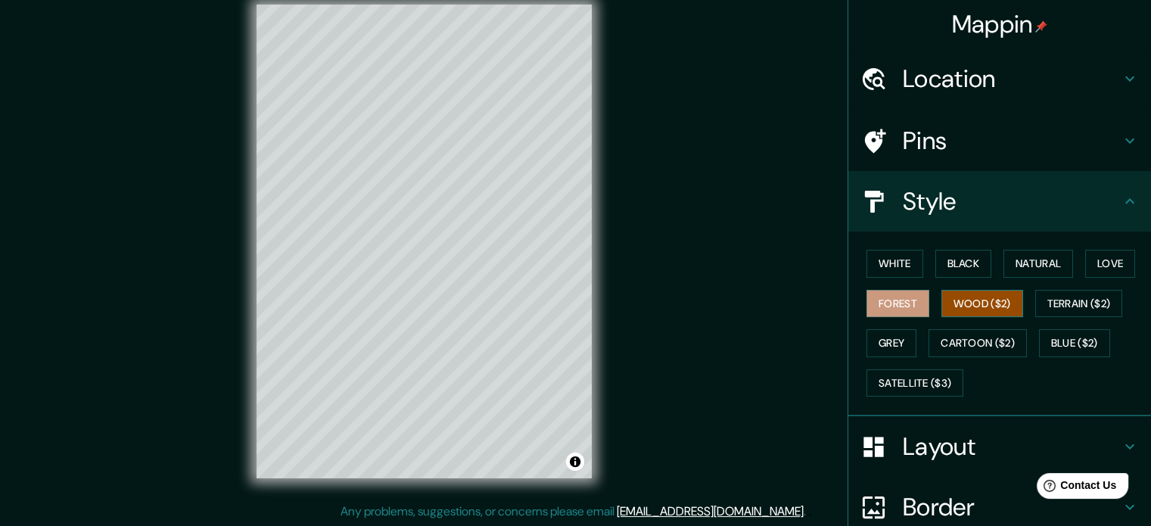
click at [954, 309] on button "Wood ($2)" at bounding box center [982, 304] width 82 height 28
click at [1062, 303] on button "Terrain ($2)" at bounding box center [1079, 304] width 88 height 28
click at [964, 297] on button "Wood ($2)" at bounding box center [982, 304] width 82 height 28
click at [960, 335] on button "Cartoon ($2)" at bounding box center [978, 343] width 98 height 28
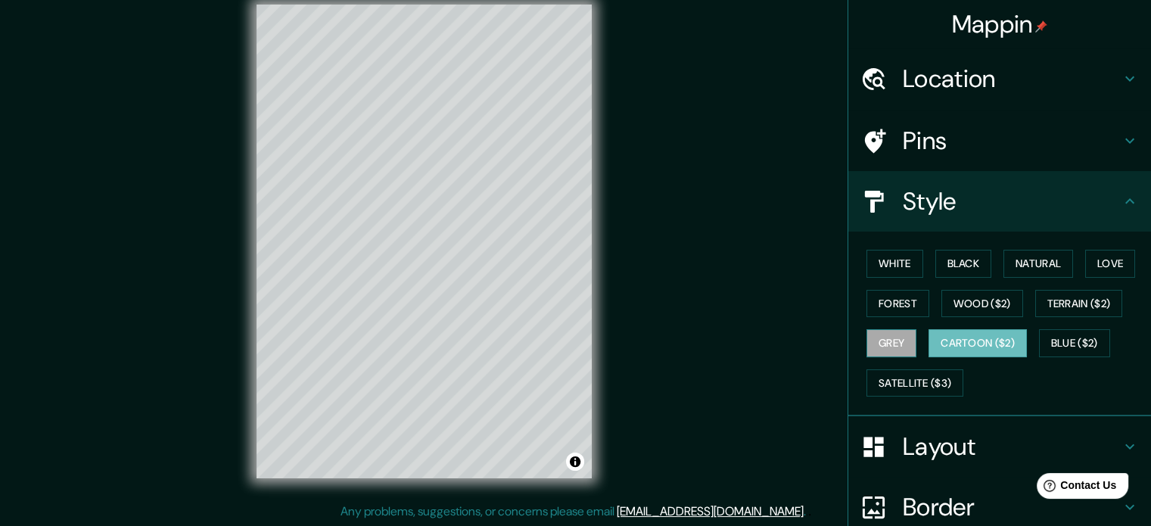
click at [869, 332] on button "Grey" at bounding box center [891, 343] width 50 height 28
click at [1069, 347] on button "Blue ($2)" at bounding box center [1074, 343] width 71 height 28
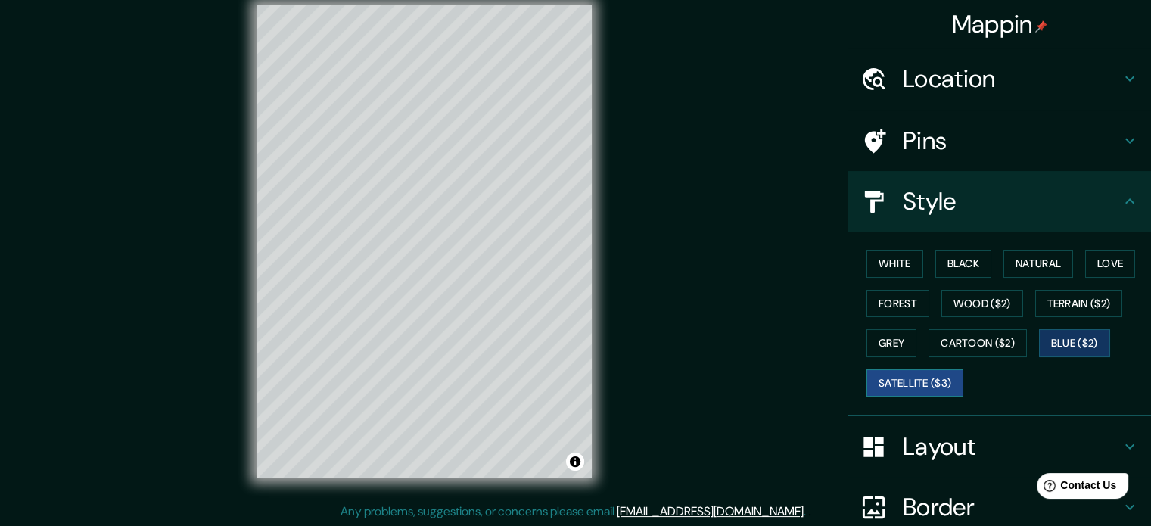
click at [890, 376] on button "Satellite ($3)" at bounding box center [914, 383] width 97 height 28
click at [1062, 336] on button "Blue ($2)" at bounding box center [1074, 343] width 71 height 28
click at [772, 161] on div "Mappin Location [GEOGRAPHIC_DATA], [GEOGRAPHIC_DATA], [GEOGRAPHIC_DATA], [GEOGR…" at bounding box center [575, 253] width 1151 height 546
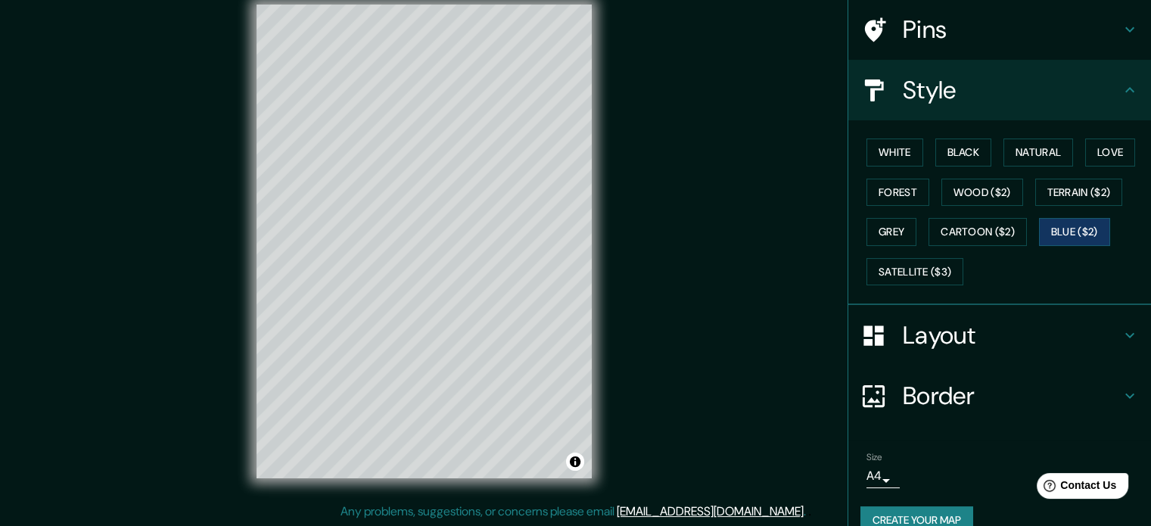
scroll to position [135, 0]
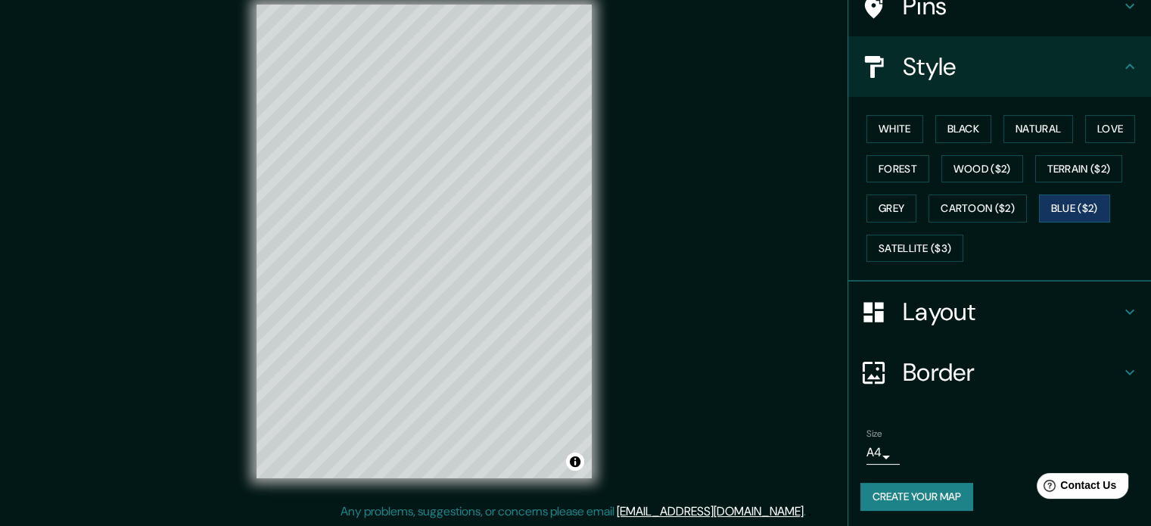
click at [980, 316] on h4 "Layout" at bounding box center [1012, 312] width 218 height 30
type input "35"
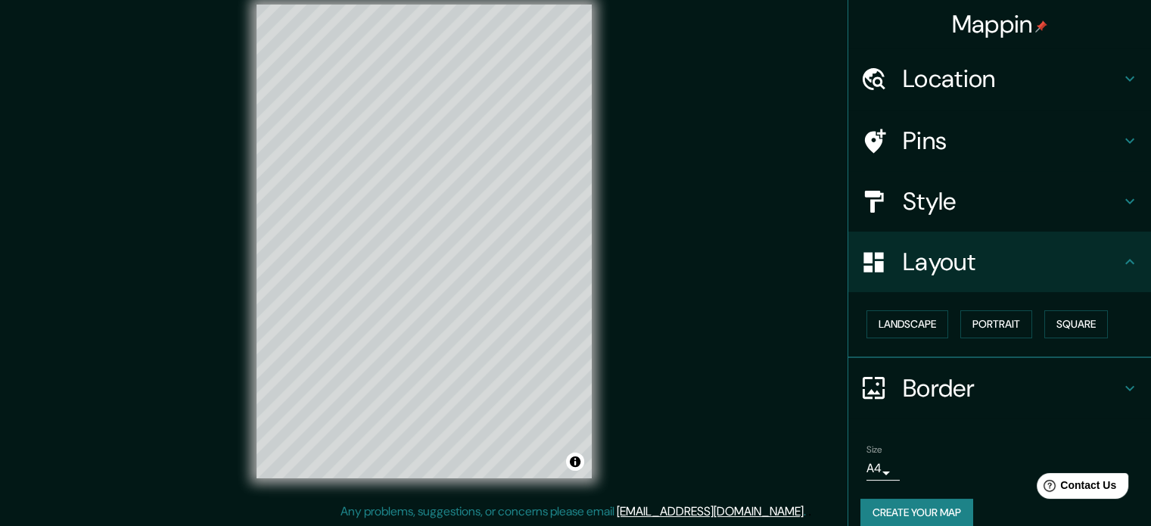
scroll to position [0, 0]
